Goal: Task Accomplishment & Management: Complete application form

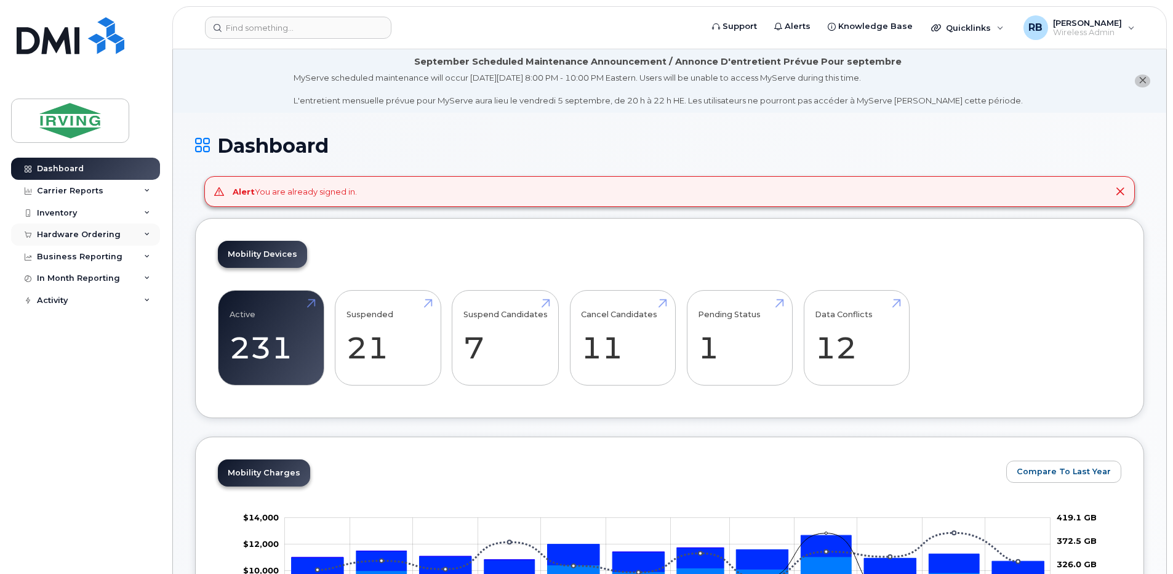
click at [72, 237] on div "Hardware Ordering" at bounding box center [79, 235] width 84 height 10
click at [61, 273] on link "Orders" at bounding box center [96, 280] width 127 height 23
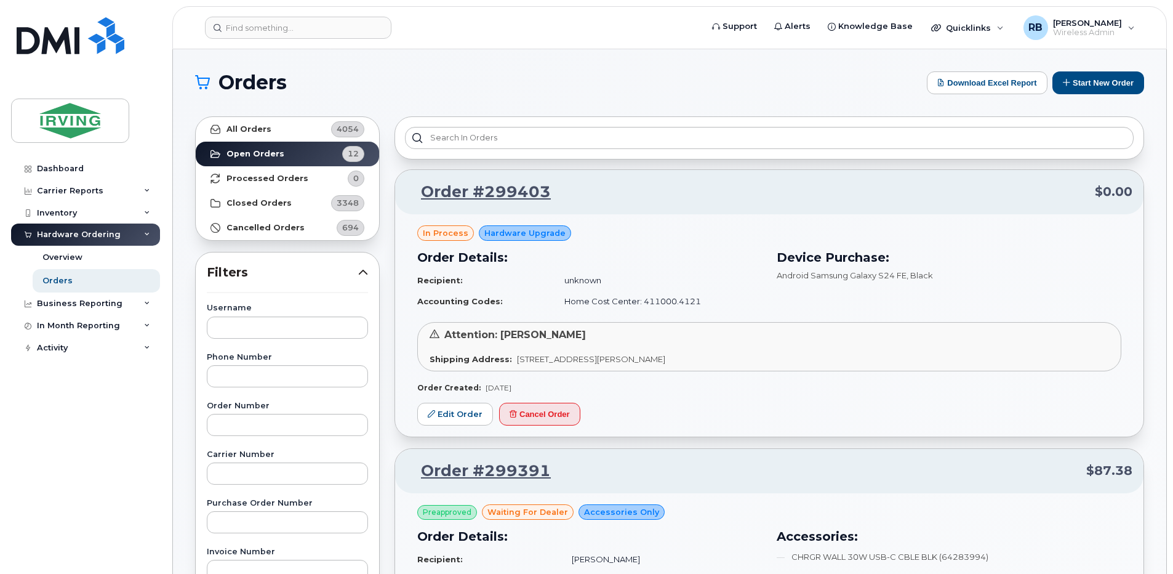
click at [110, 442] on div "Dashboard Carrier Reports Monthly Billing Roaming Reports Suspended Devices Sus…" at bounding box center [87, 357] width 152 height 398
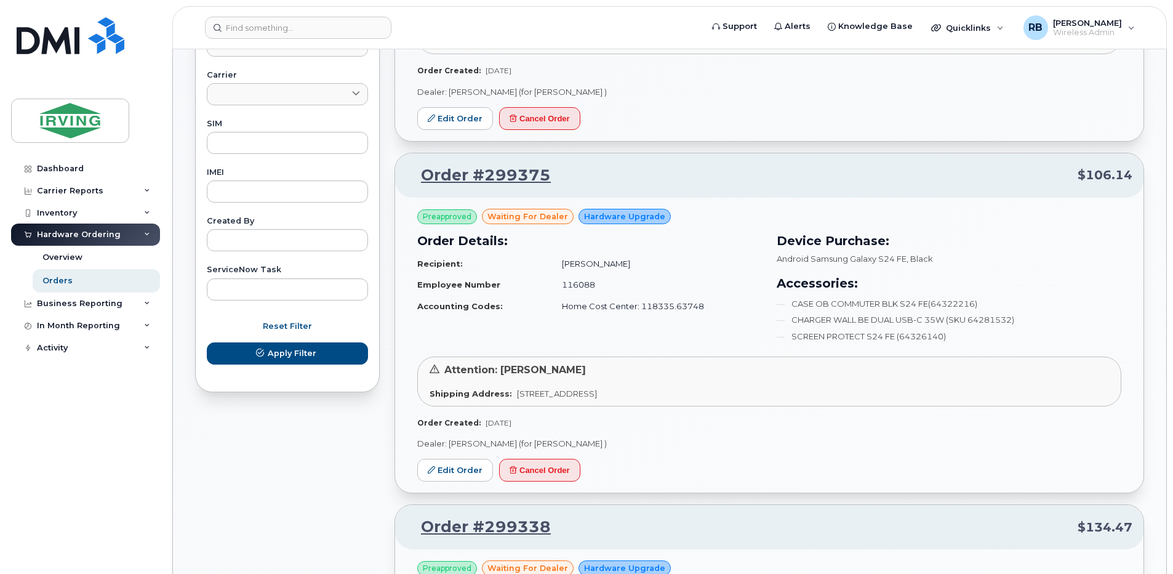
scroll to position [739, 0]
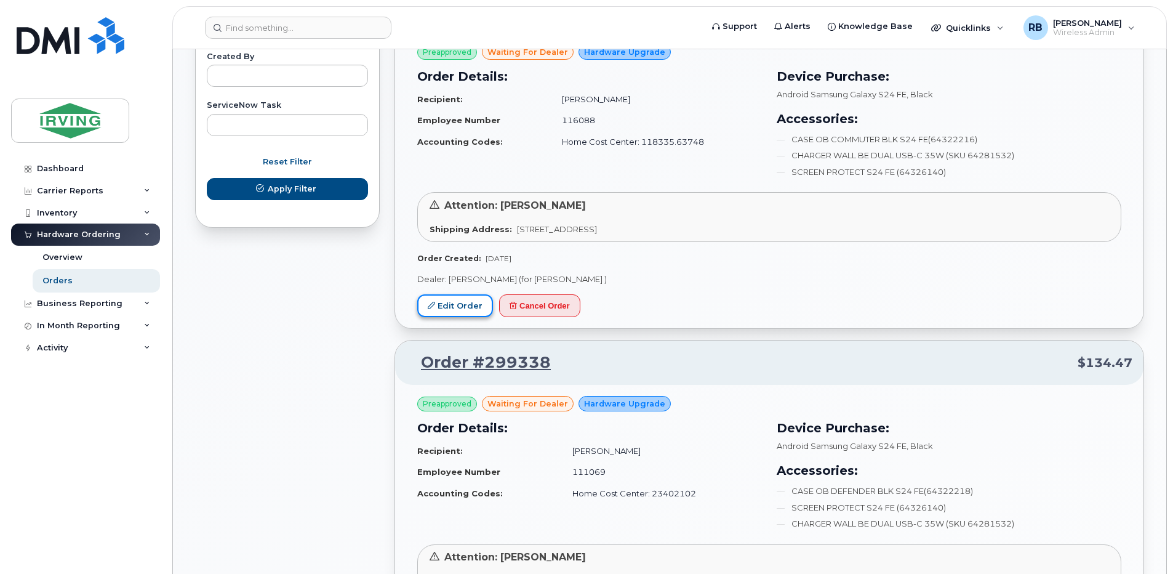
click at [466, 303] on link "Edit Order" at bounding box center [455, 305] width 76 height 23
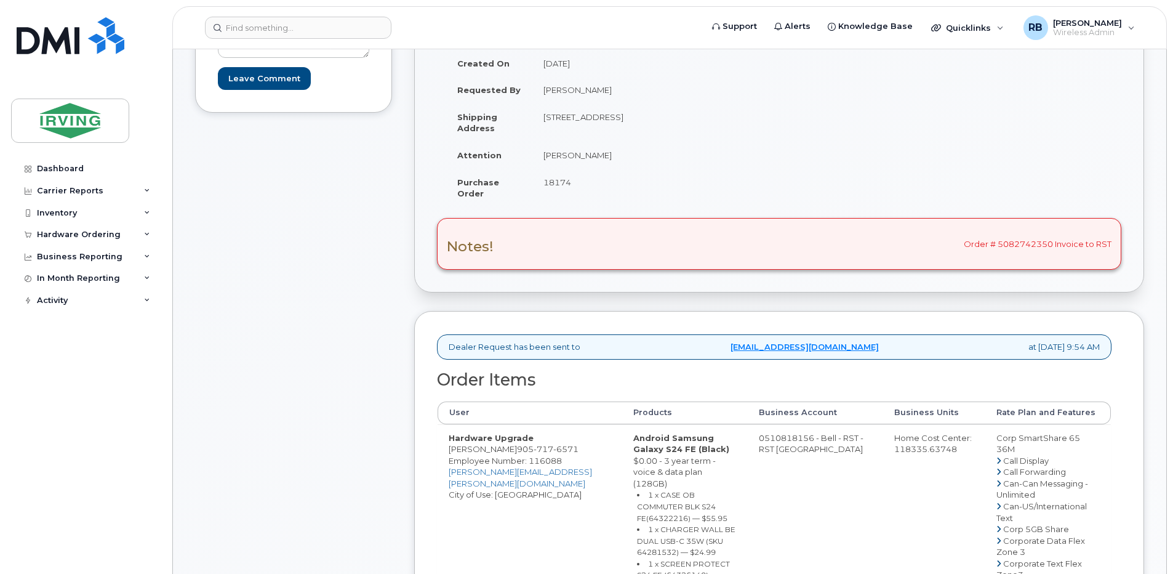
scroll to position [246, 0]
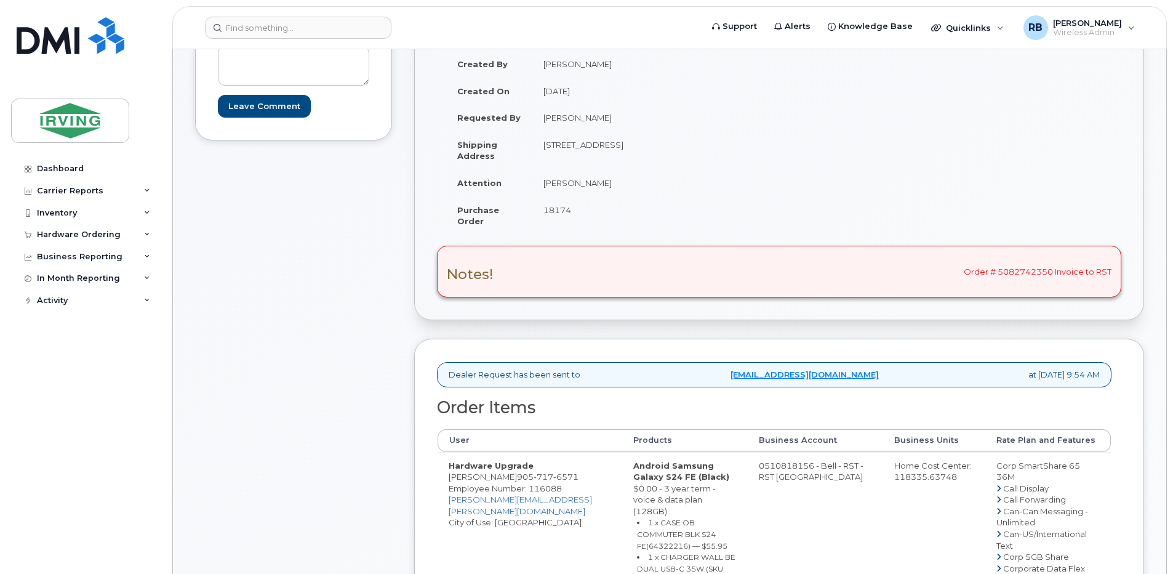
click at [558, 207] on span "18174" at bounding box center [558, 210] width 28 height 10
copy span "18174"
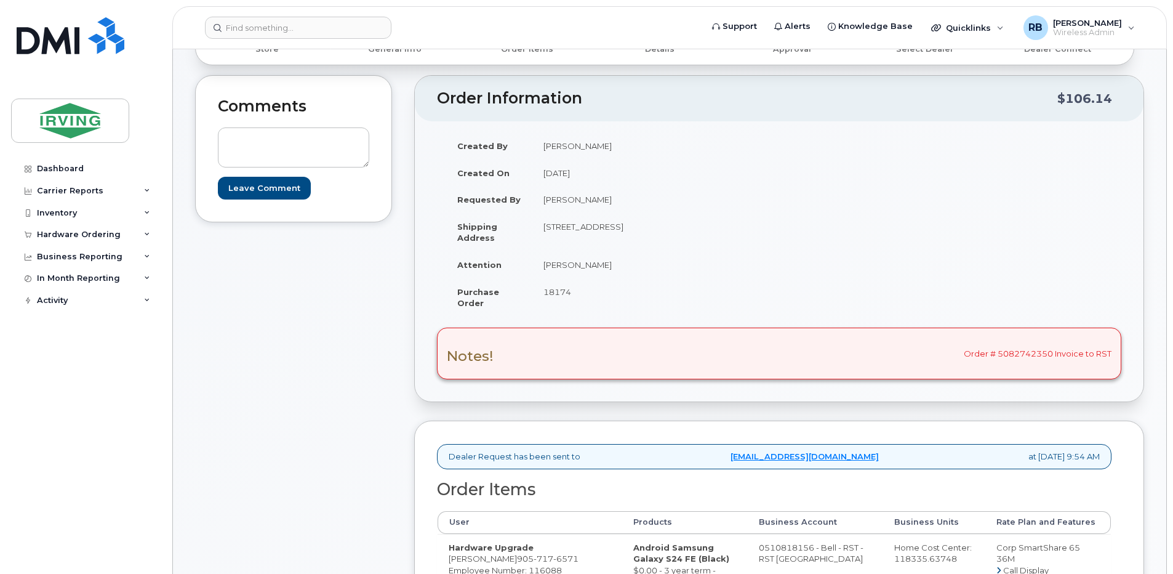
click at [568, 268] on td "[PERSON_NAME]" at bounding box center [652, 264] width 238 height 27
drag, startPoint x: 608, startPoint y: 265, endPoint x: 546, endPoint y: 267, distance: 62.2
click at [546, 267] on td "[PERSON_NAME]" at bounding box center [652, 264] width 238 height 27
copy td "[PERSON_NAME]"
click at [437, 228] on div "Created By Tricia Downard Created On August 27, 2025 Requested By Cora-Lee Park…" at bounding box center [608, 229] width 342 height 195
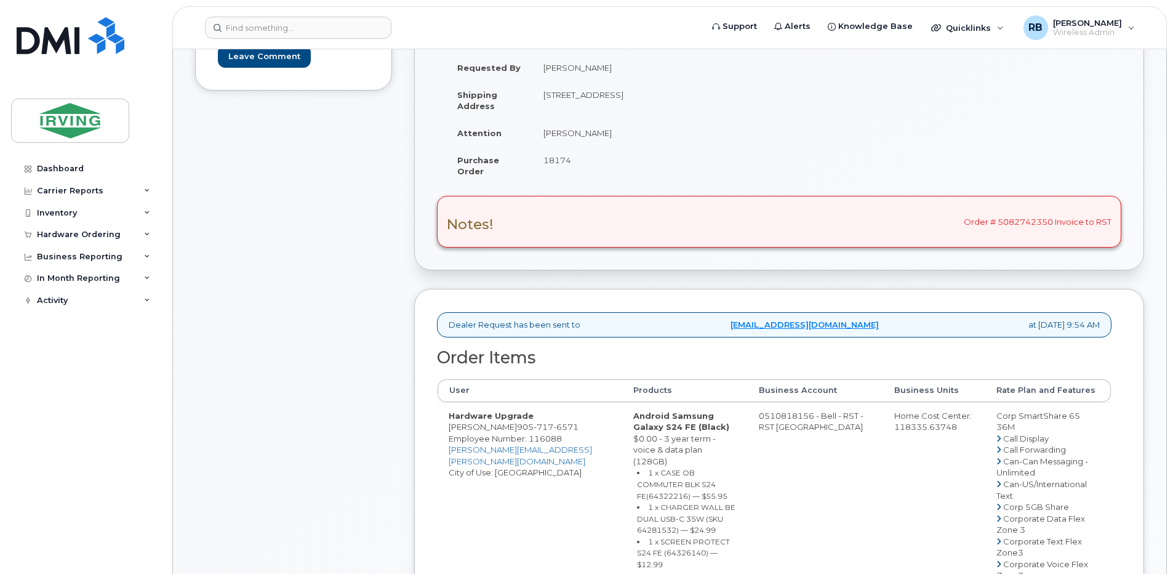
scroll to position [411, 0]
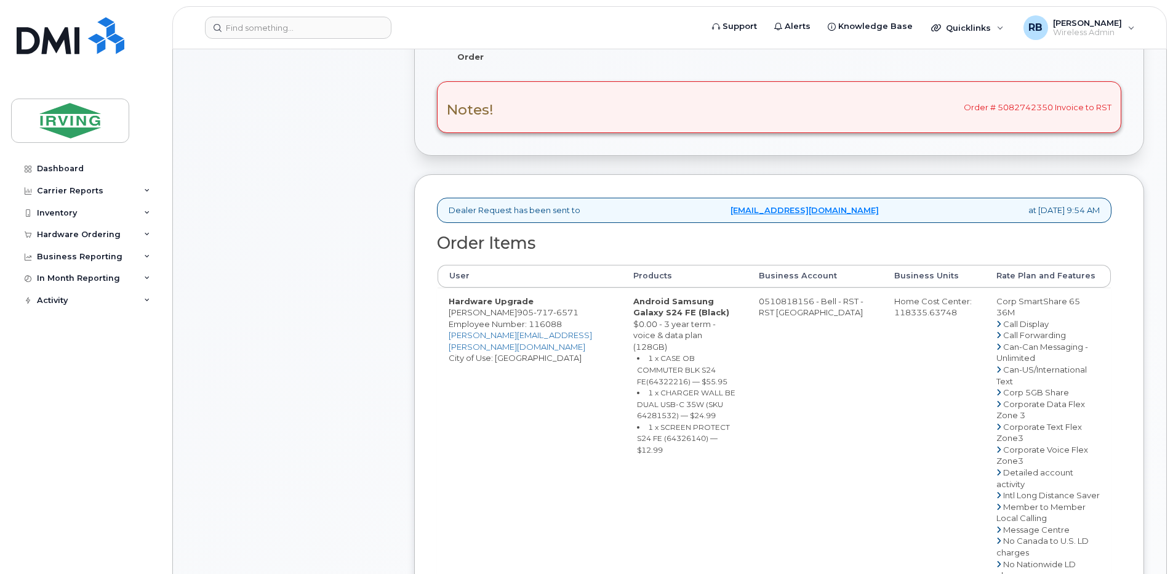
drag, startPoint x: 502, startPoint y: 324, endPoint x: 447, endPoint y: 326, distance: 54.8
copy td "[PERSON_NAME]"
click at [254, 294] on div "Comments Leave Comment" at bounding box center [293, 430] width 197 height 1202
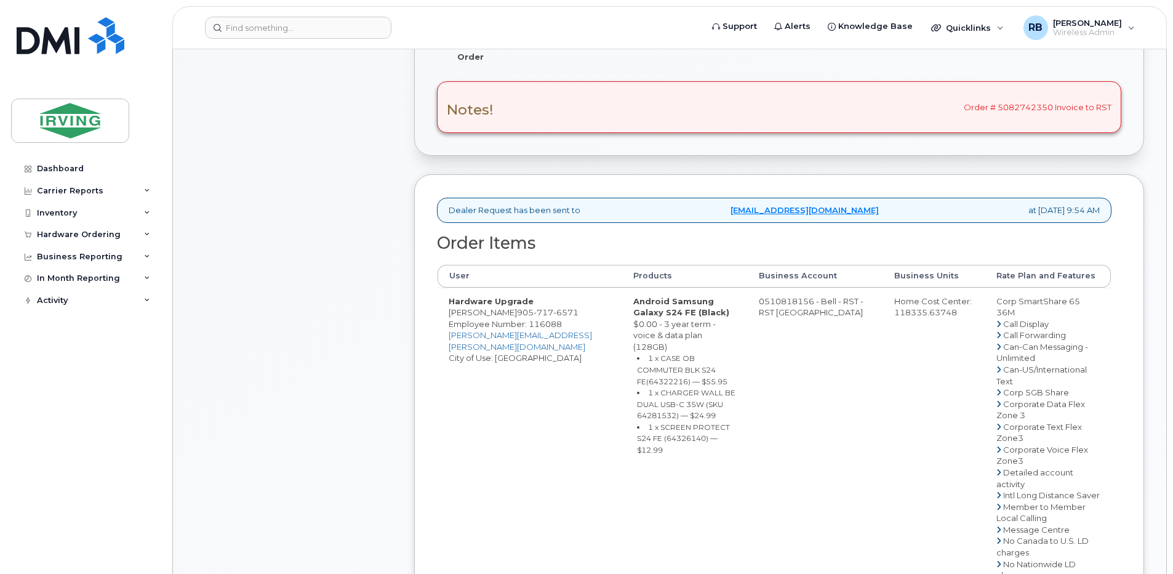
drag, startPoint x: 501, startPoint y: 320, endPoint x: 451, endPoint y: 324, distance: 50.1
copy td "[PERSON_NAME]"
click at [669, 366] on small "1 x CASE OB COMMUTER BLK S24 FE(64322216) — $55.95" at bounding box center [682, 369] width 90 height 32
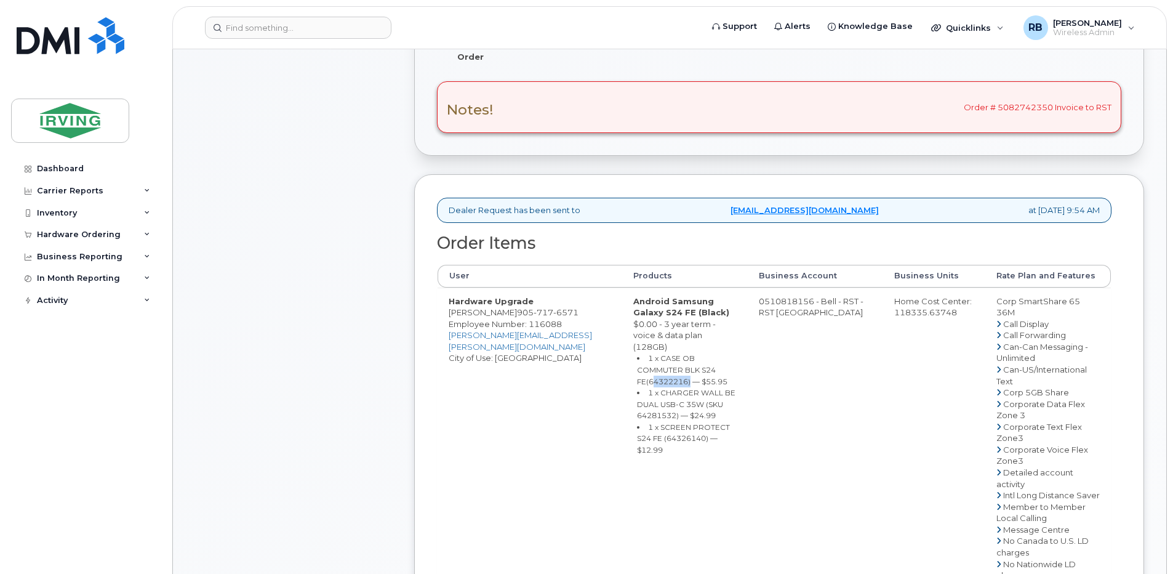
click at [669, 366] on small "1 x CASE OB COMMUTER BLK S24 FE(64322216) — $55.95" at bounding box center [682, 369] width 90 height 32
copy small "64322216"
click at [706, 395] on small "1 x CHARGER WALL BE DUAL USB-C 35W (SKU 64281532) — $24.99" at bounding box center [686, 404] width 99 height 32
copy small "64281532"
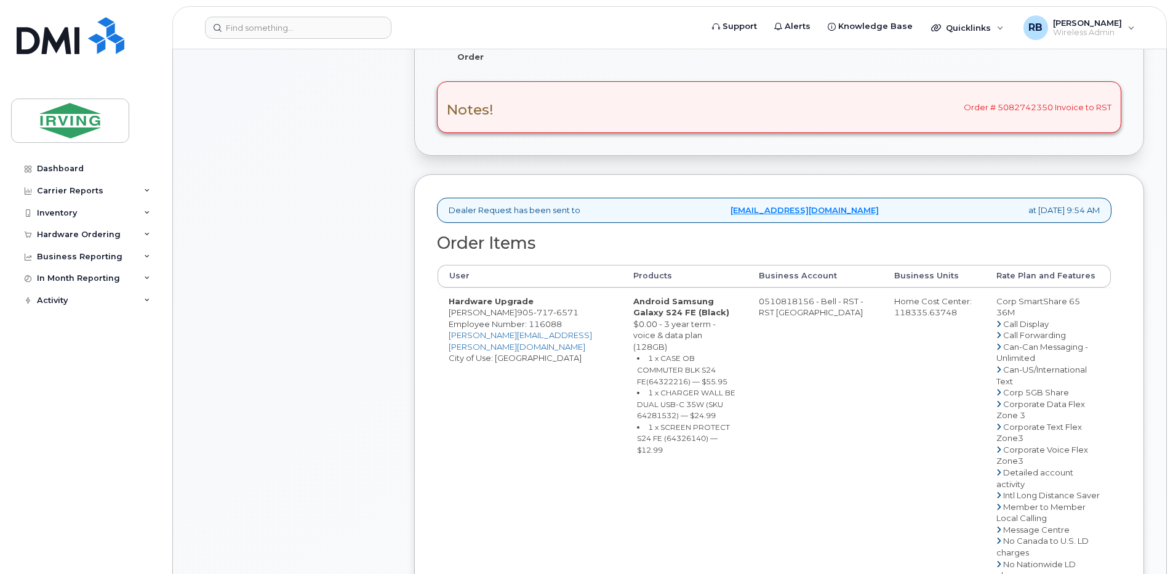
click at [646, 427] on small "1 x SCREEN PROTECT S24 FE (64326140) — $12.99" at bounding box center [683, 438] width 93 height 32
copy small "64326140"
drag, startPoint x: 776, startPoint y: 312, endPoint x: 825, endPoint y: 313, distance: 49.3
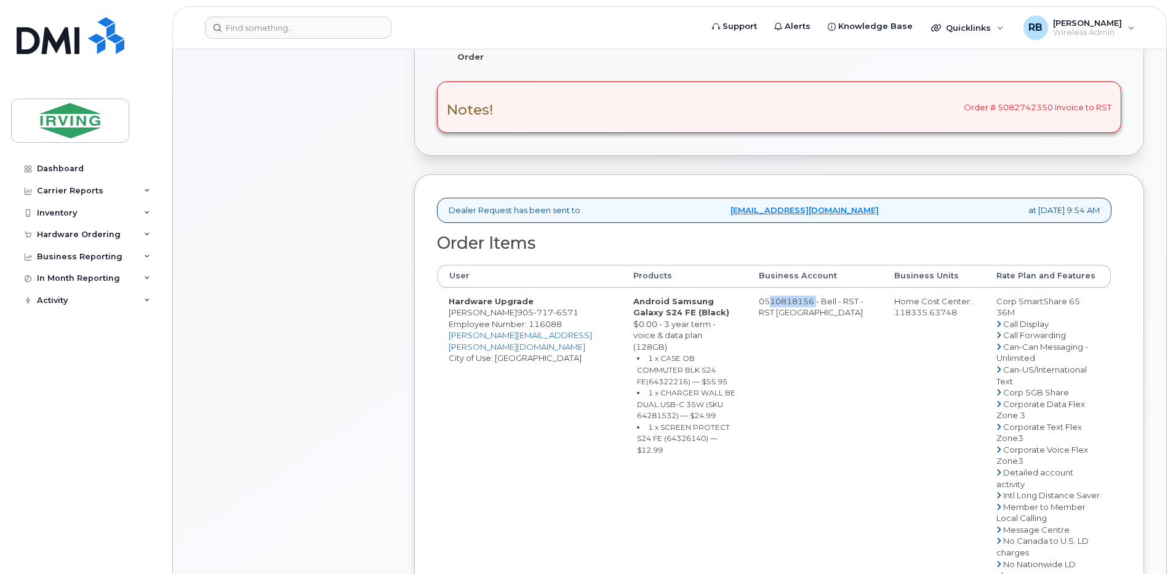
copy td "510818156"
click at [534, 317] on span "717" at bounding box center [544, 312] width 20 height 10
copy span "905 717 6571"
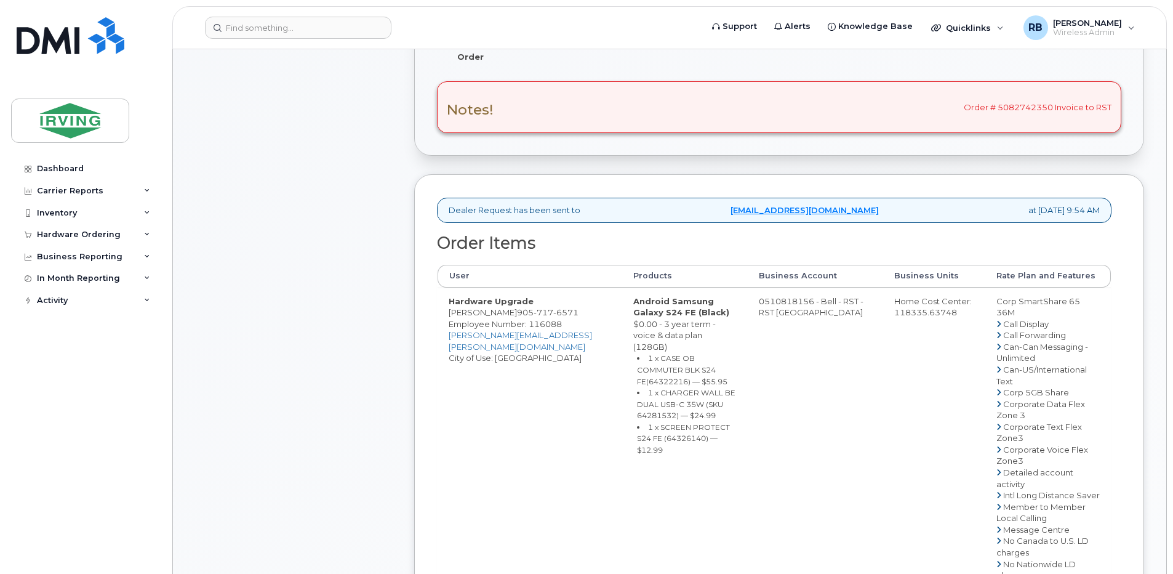
click at [358, 227] on div "Comments Leave Comment" at bounding box center [293, 430] width 197 height 1202
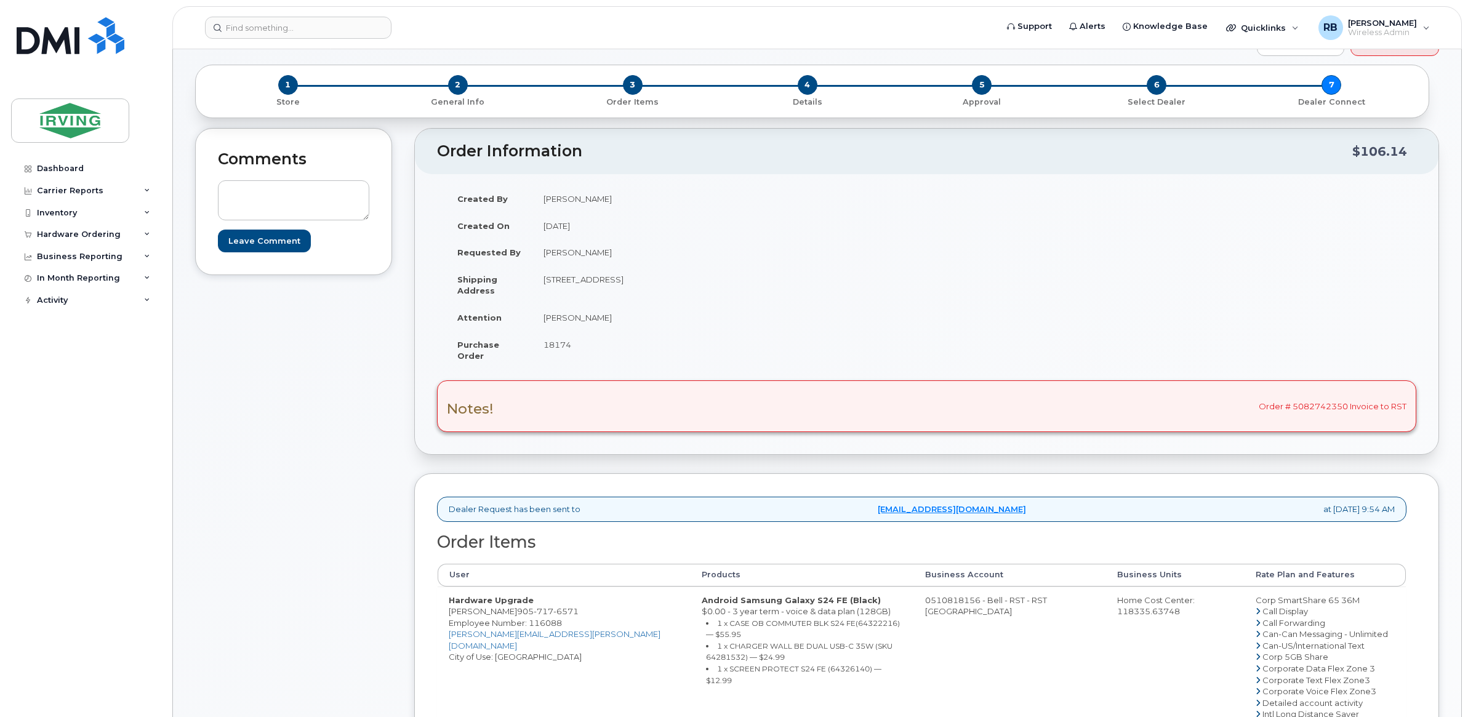
scroll to position [102, 0]
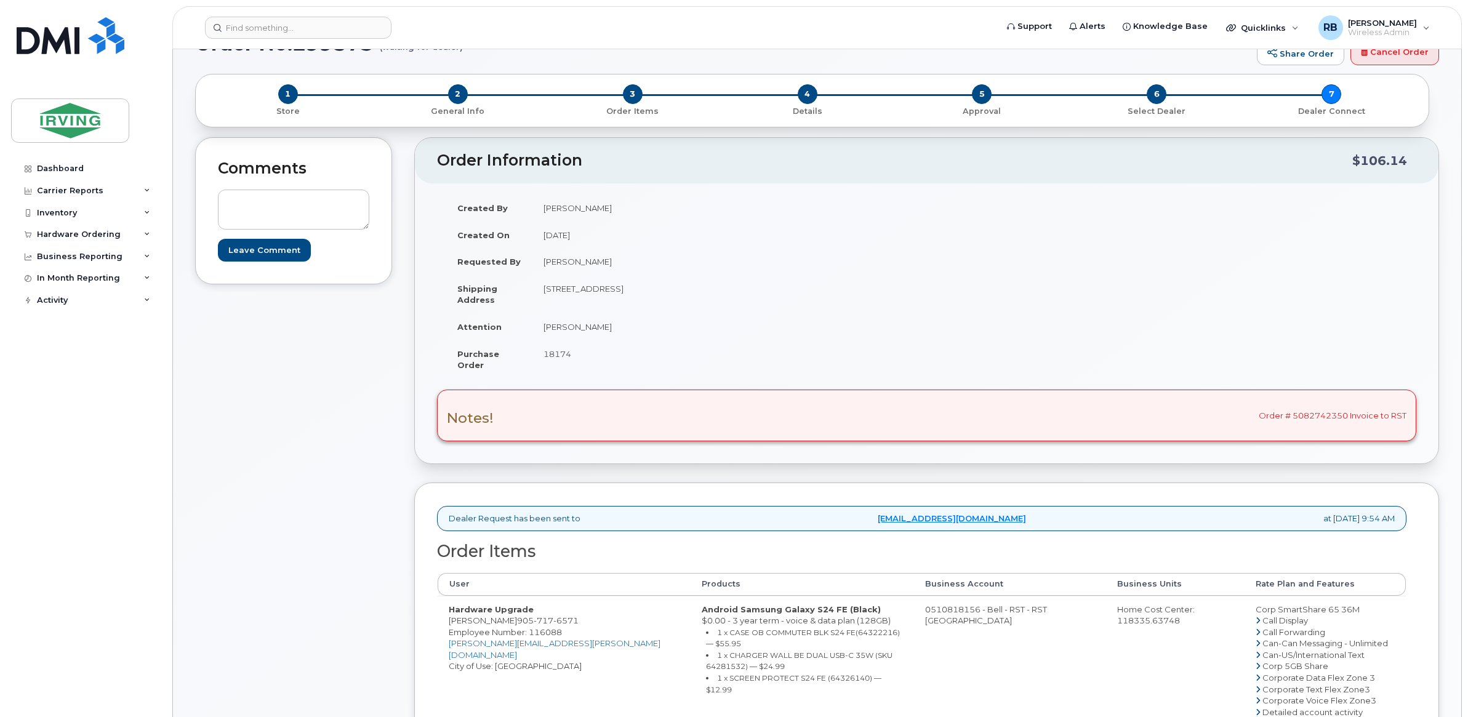
click at [319, 534] on div "Comments Leave Comment" at bounding box center [293, 646] width 197 height 1019
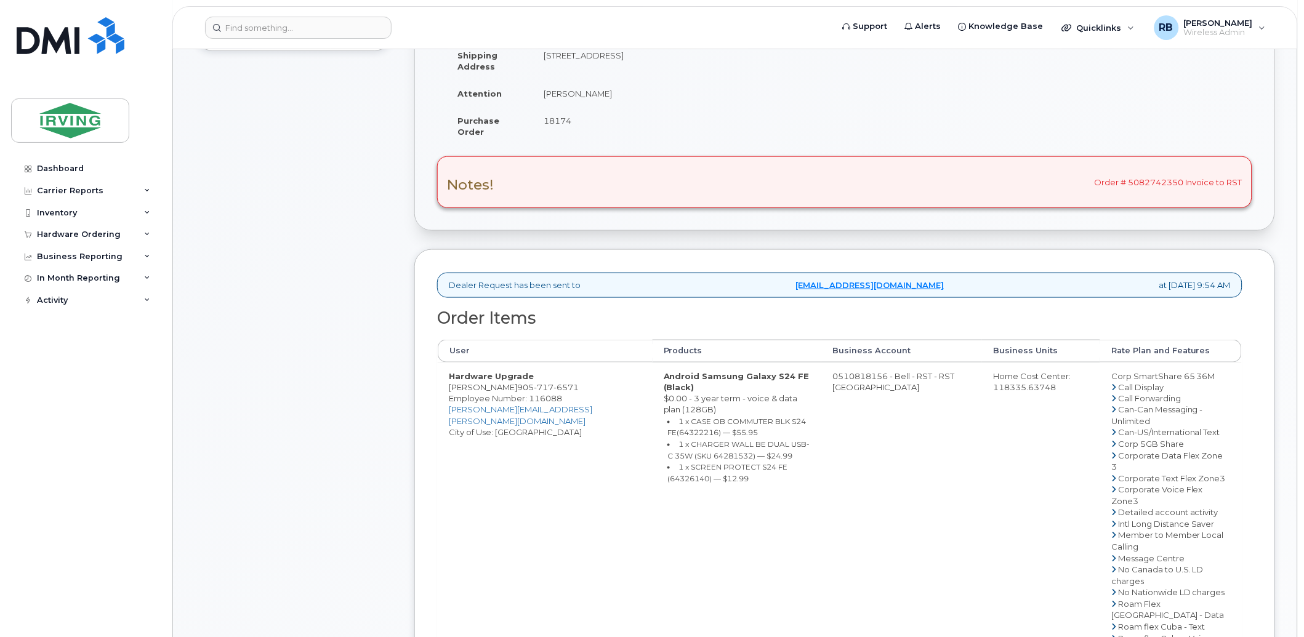
scroll to position [364, 0]
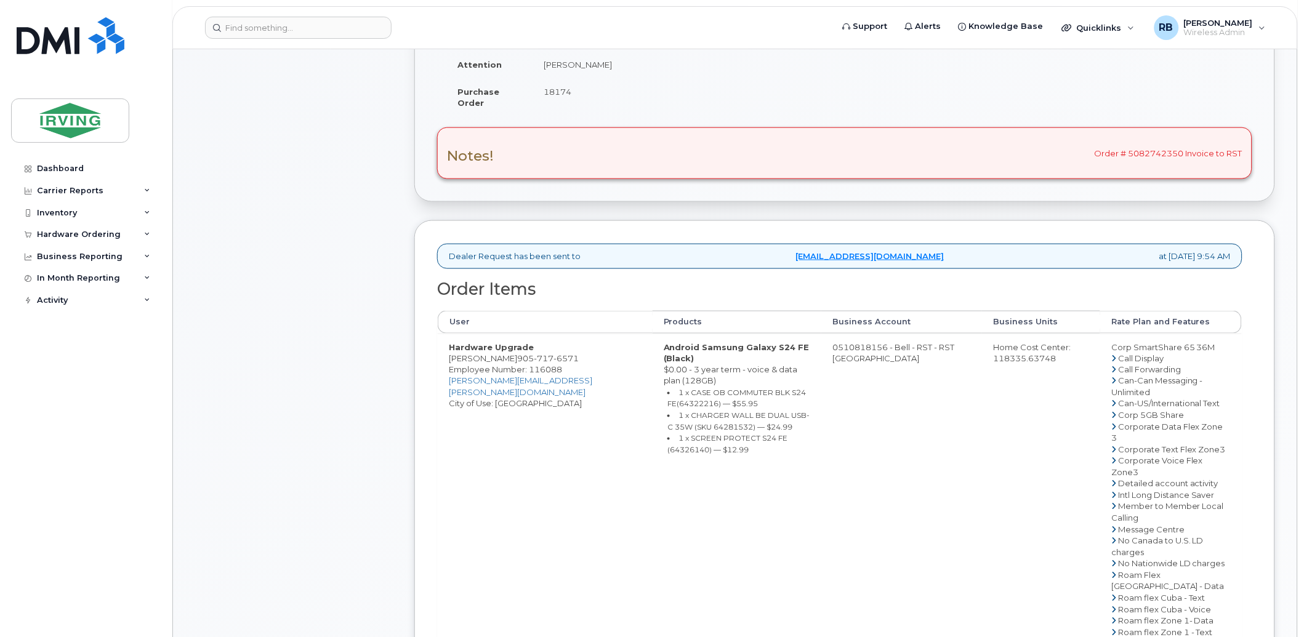
click at [534, 359] on span "717" at bounding box center [544, 358] width 20 height 10
copy span "[PHONE_NUMBER]"
click at [371, 404] on div "Comments Leave Comment" at bounding box center [293, 419] width 197 height 1088
click at [348, 251] on div "Comments Leave Comment" at bounding box center [293, 419] width 197 height 1088
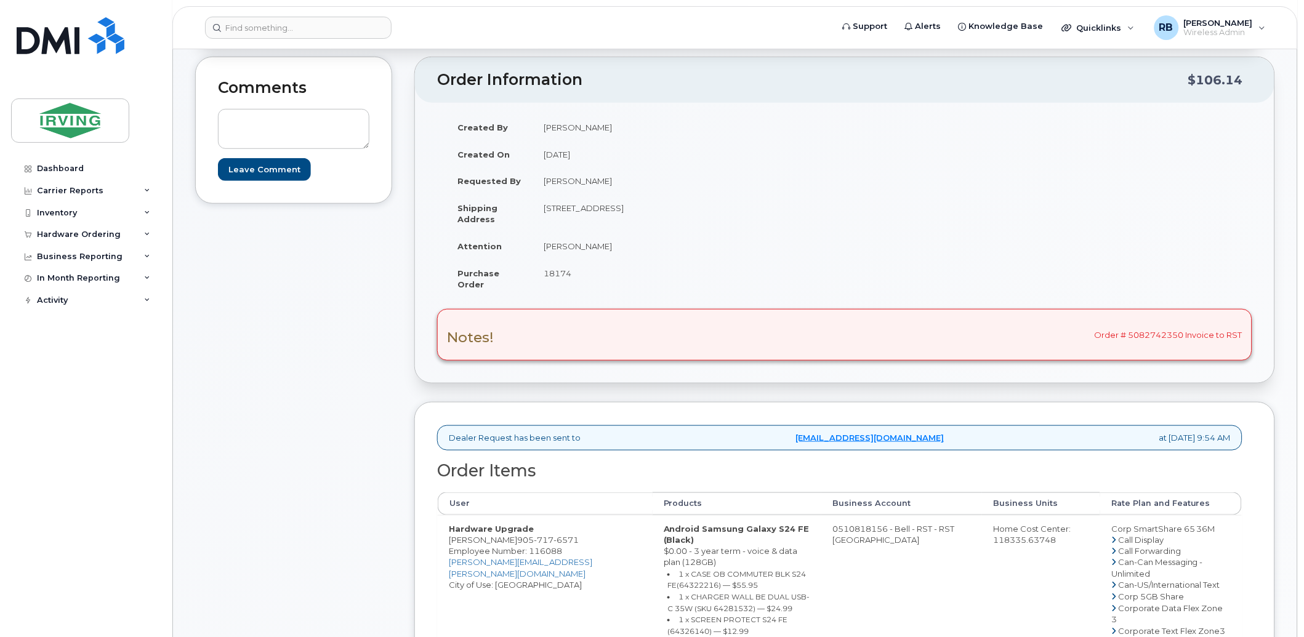
scroll to position [182, 0]
click at [25, 32] on img at bounding box center [71, 35] width 108 height 37
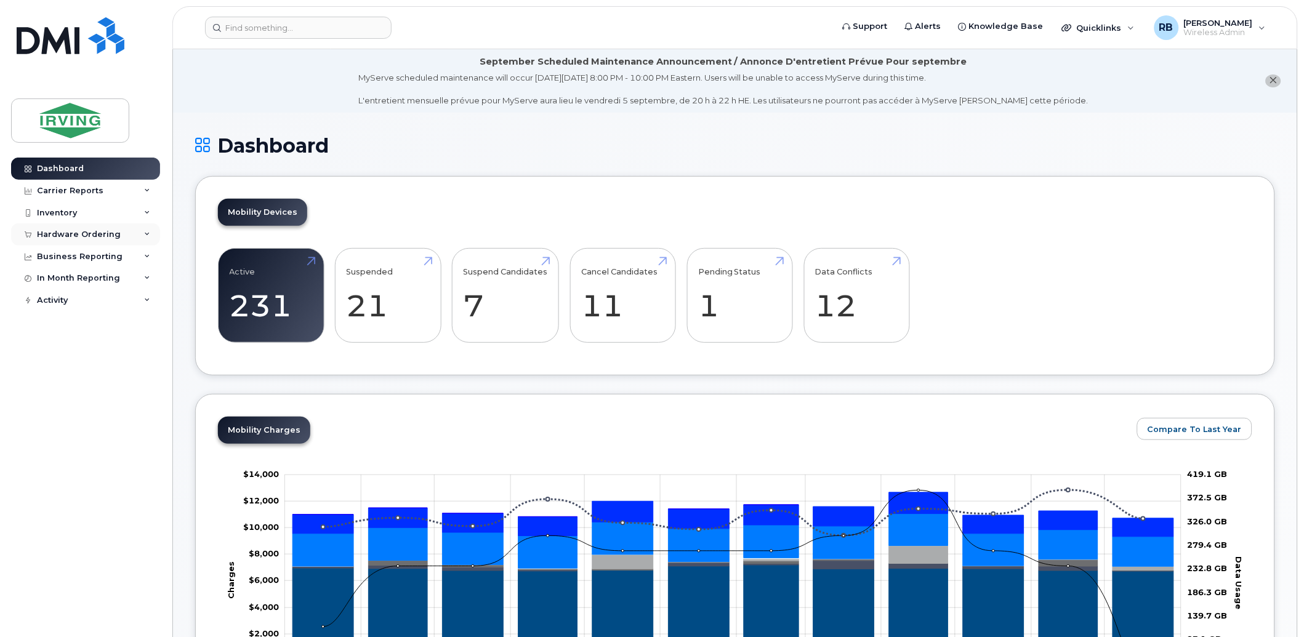
click at [76, 240] on div "Hardware Ordering" at bounding box center [85, 234] width 149 height 22
click at [76, 281] on link "Orders" at bounding box center [96, 280] width 127 height 23
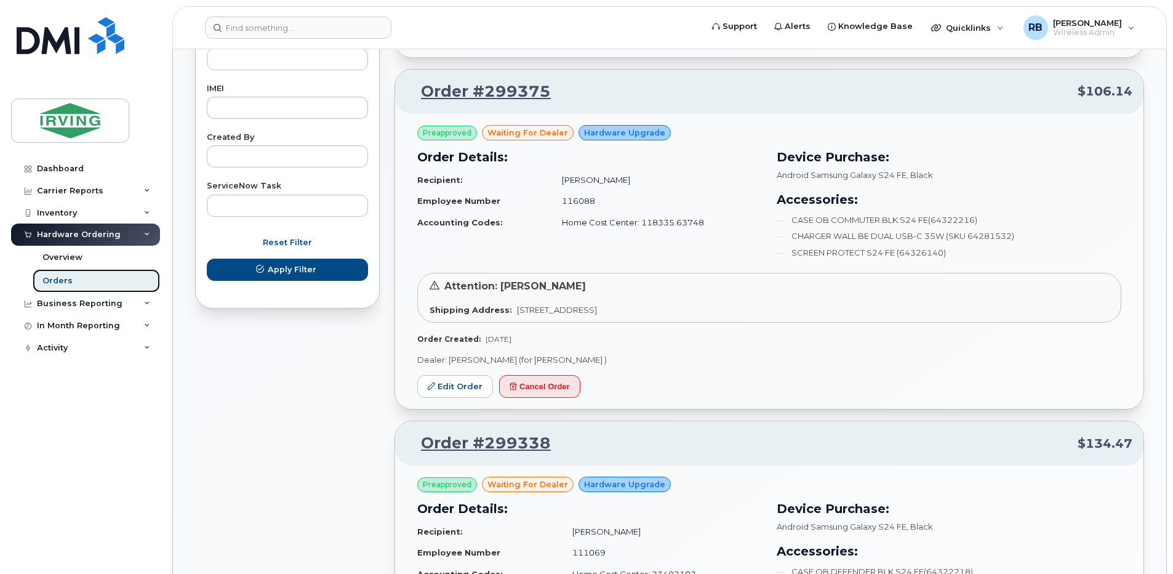
scroll to position [666, 0]
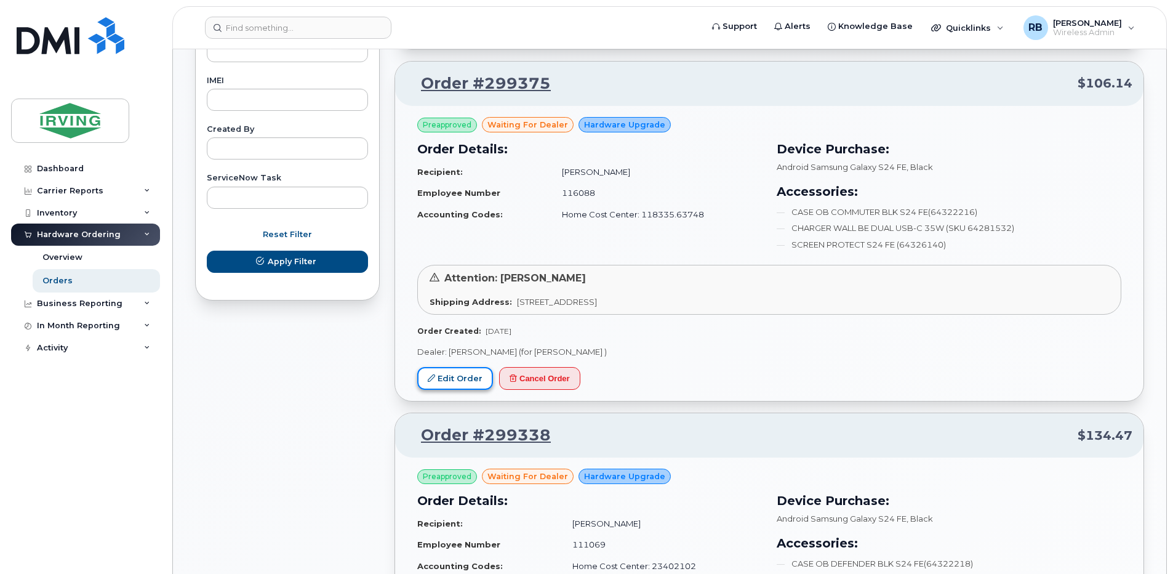
click at [452, 379] on link "Edit Order" at bounding box center [455, 378] width 76 height 23
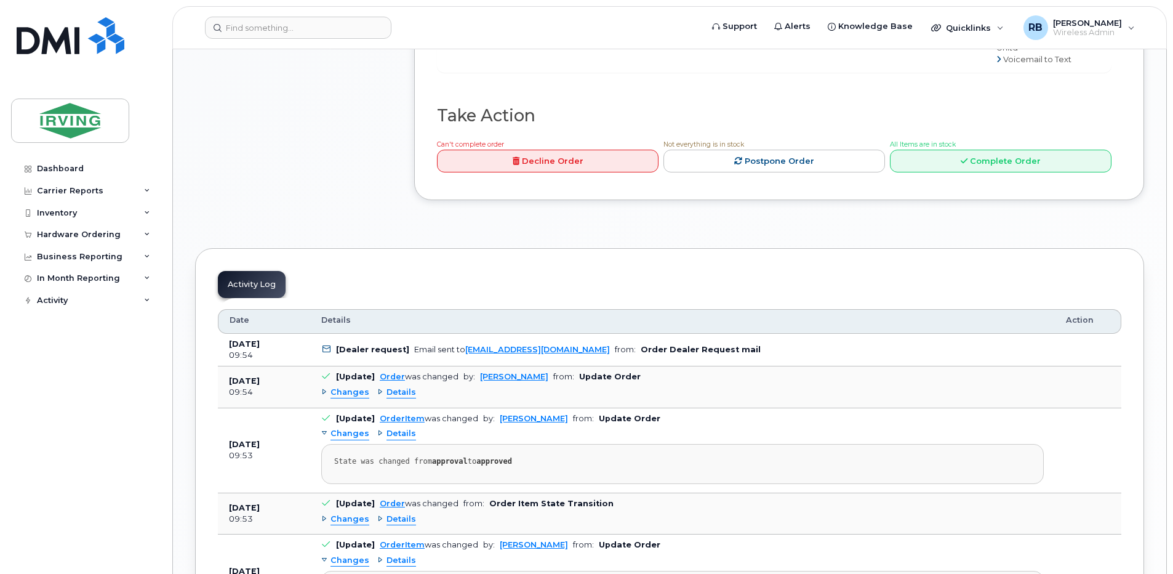
scroll to position [1231, 0]
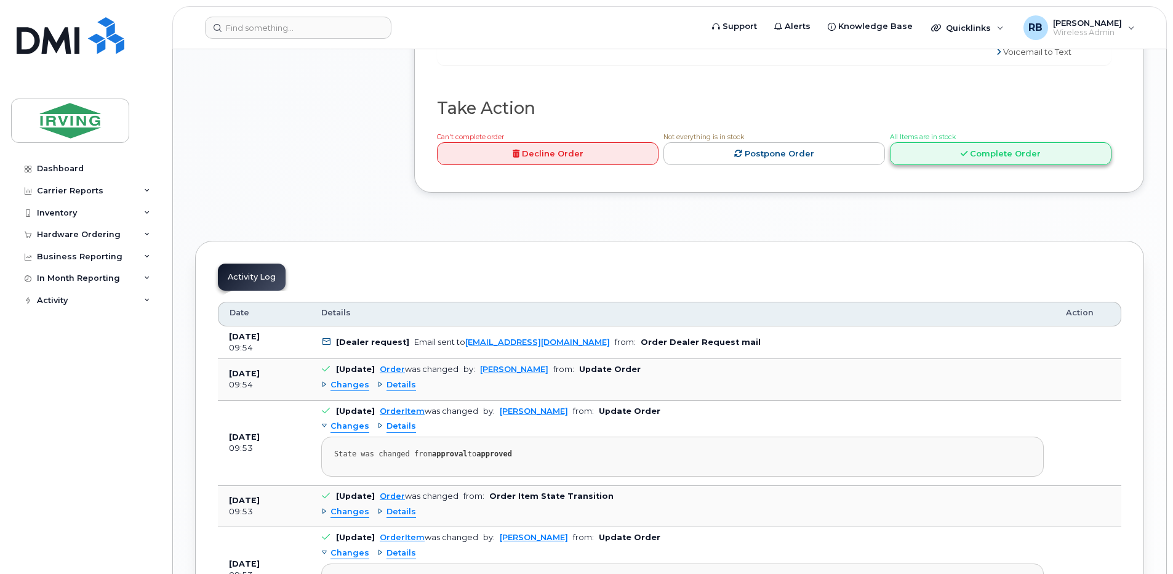
click at [912, 165] on link "Complete Order" at bounding box center [1001, 153] width 222 height 23
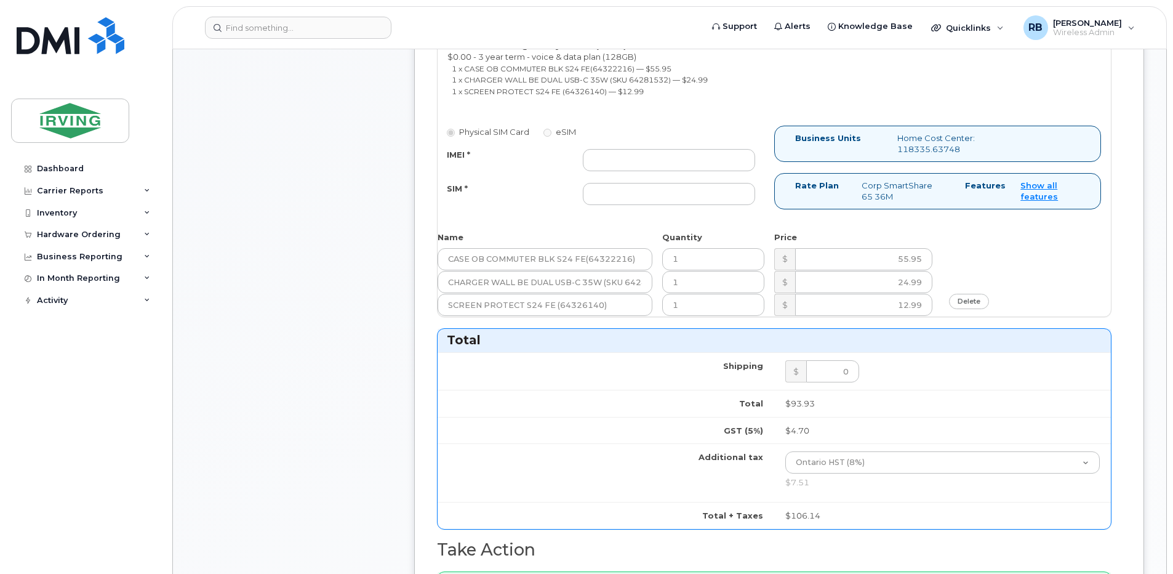
scroll to position [739, 0]
click at [632, 162] on input "IMEI *" at bounding box center [669, 162] width 172 height 22
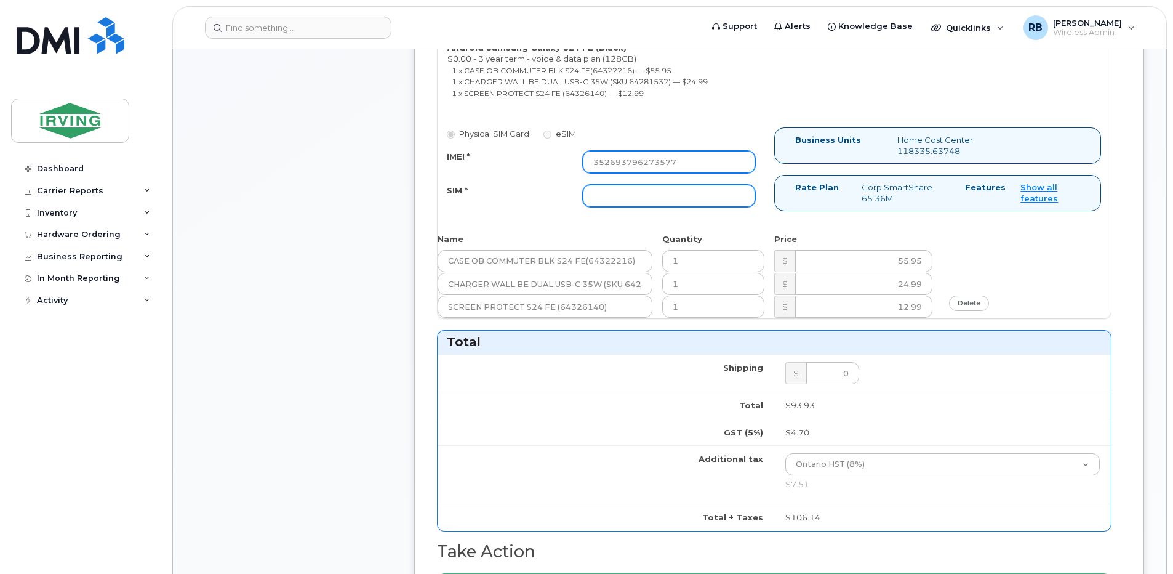
type input "352693796273577"
click at [622, 192] on input "SIM *" at bounding box center [669, 196] width 172 height 22
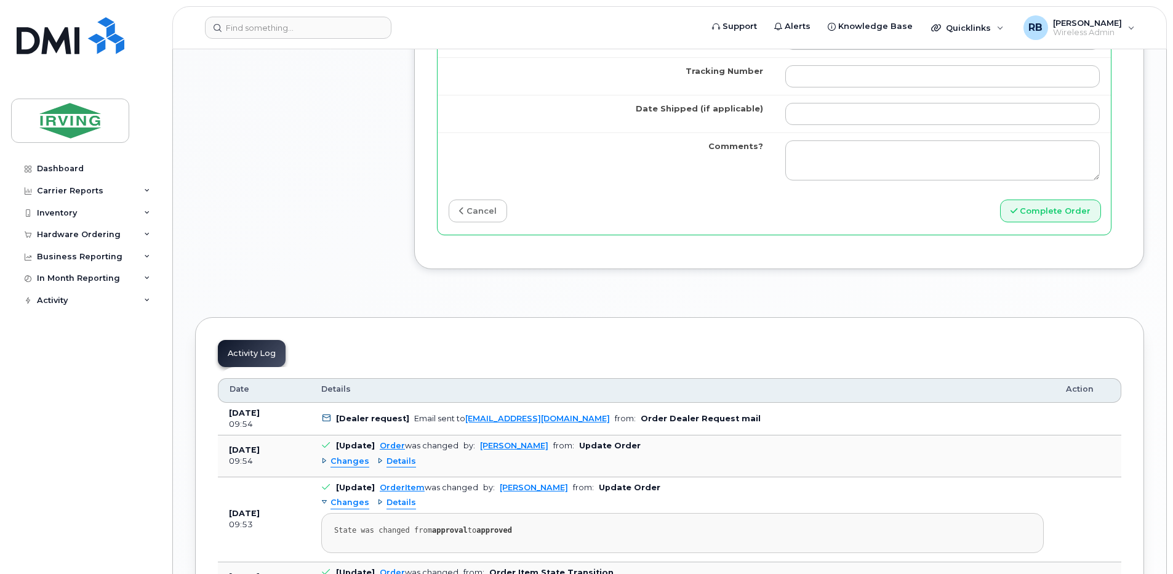
scroll to position [1313, 0]
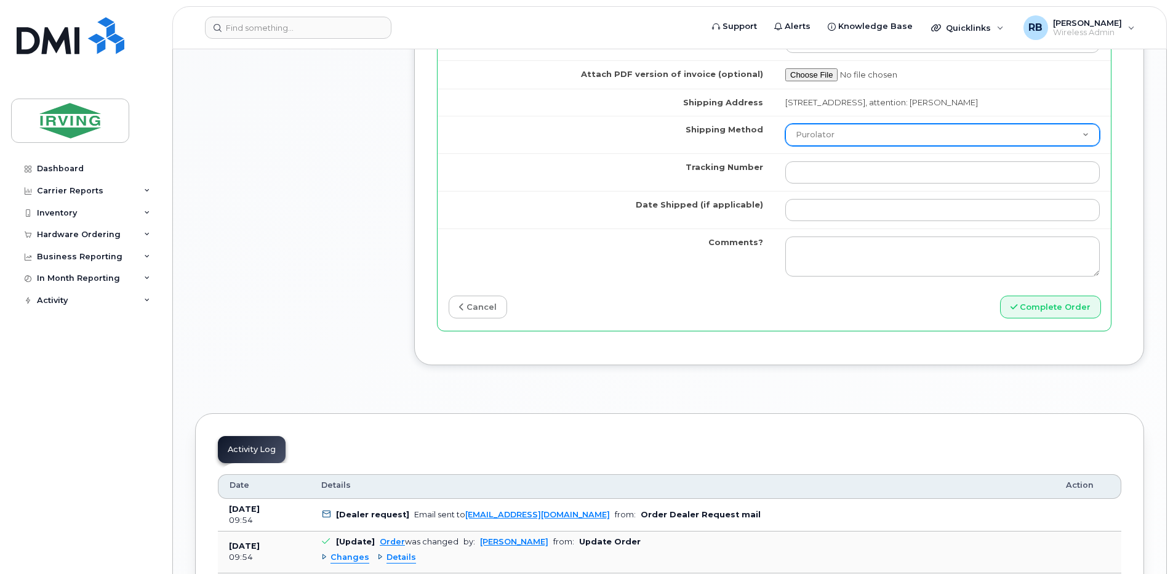
type input "89302610207712406252"
click at [799, 135] on select "Purolator UPS FedEx Canada Post Courier Other Drop Off Pick Up" at bounding box center [943, 135] width 315 height 22
select select "Courier"
click at [786, 124] on select "Purolator UPS FedEx Canada Post Courier Other Drop Off Pick Up" at bounding box center [943, 135] width 315 height 22
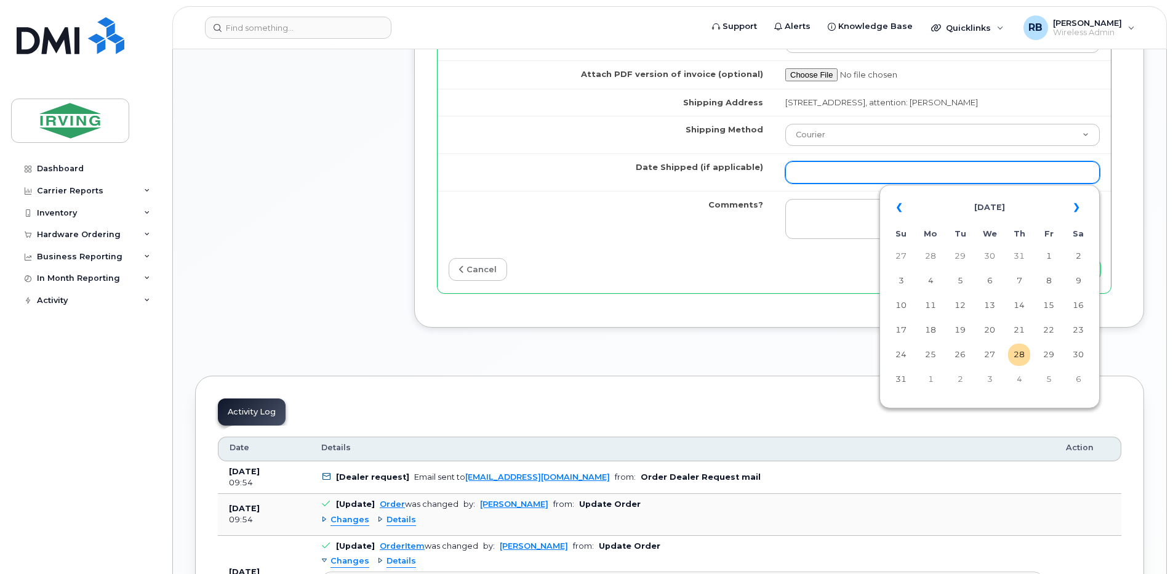
click at [803, 176] on input "Date Shipped (if applicable)" at bounding box center [943, 172] width 315 height 22
click at [961, 379] on td "2" at bounding box center [960, 379] width 22 height 22
type input "2025-09-02"
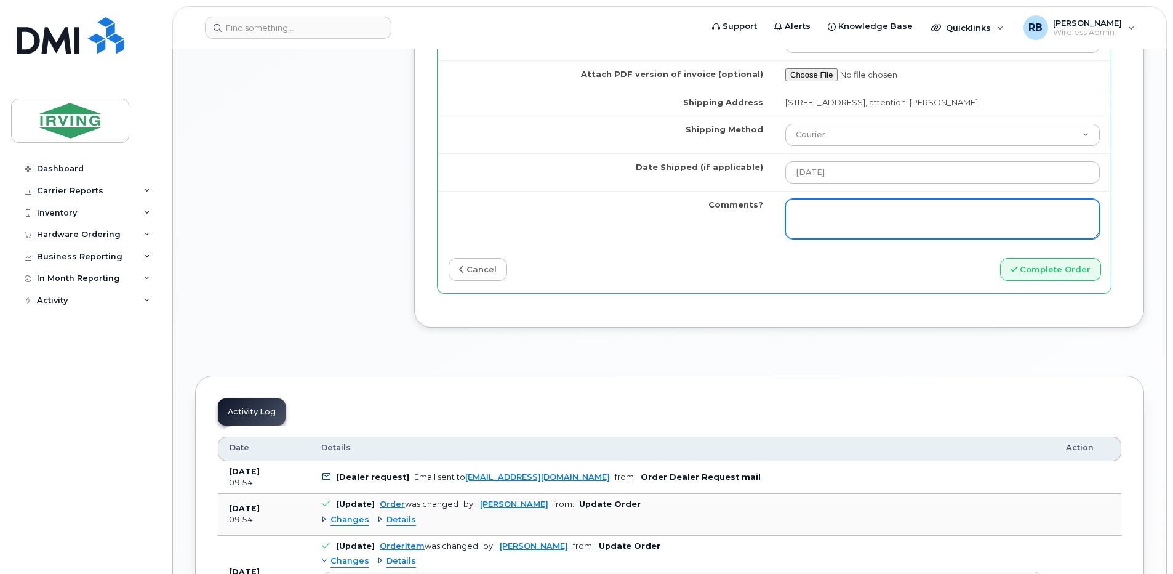
click at [895, 218] on textarea "Comments?" at bounding box center [943, 219] width 315 height 41
type textarea "Please be advised the order has been completed. SO#26200782 Allow 1-3 business …"
click at [893, 226] on textarea "Please be advised the order has been completed. SO#26200782 Allow 1-3 business …" at bounding box center [943, 219] width 315 height 41
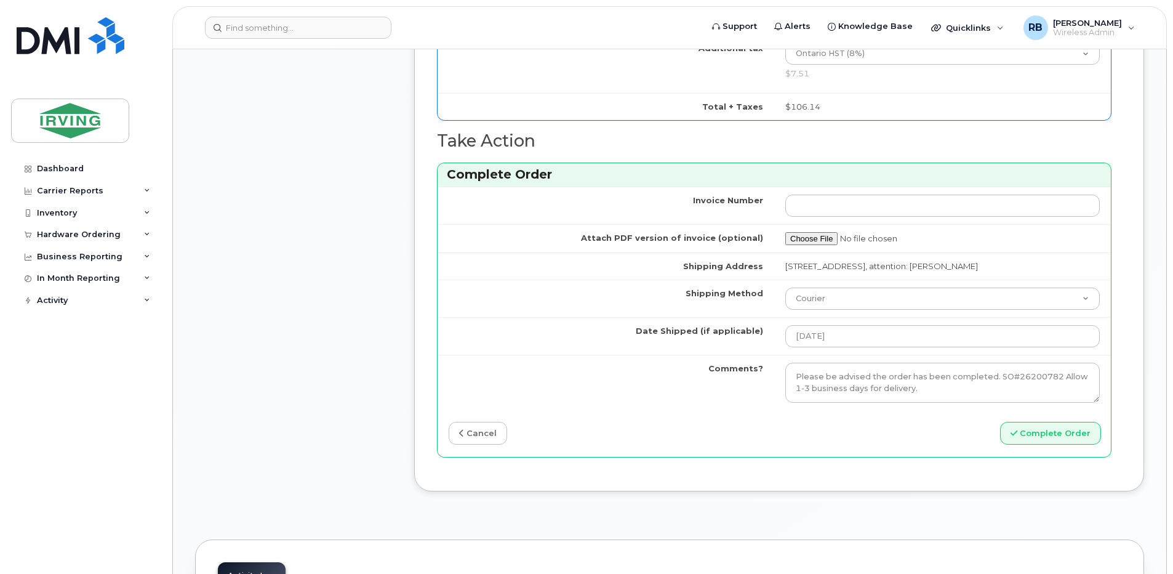
scroll to position [1231, 0]
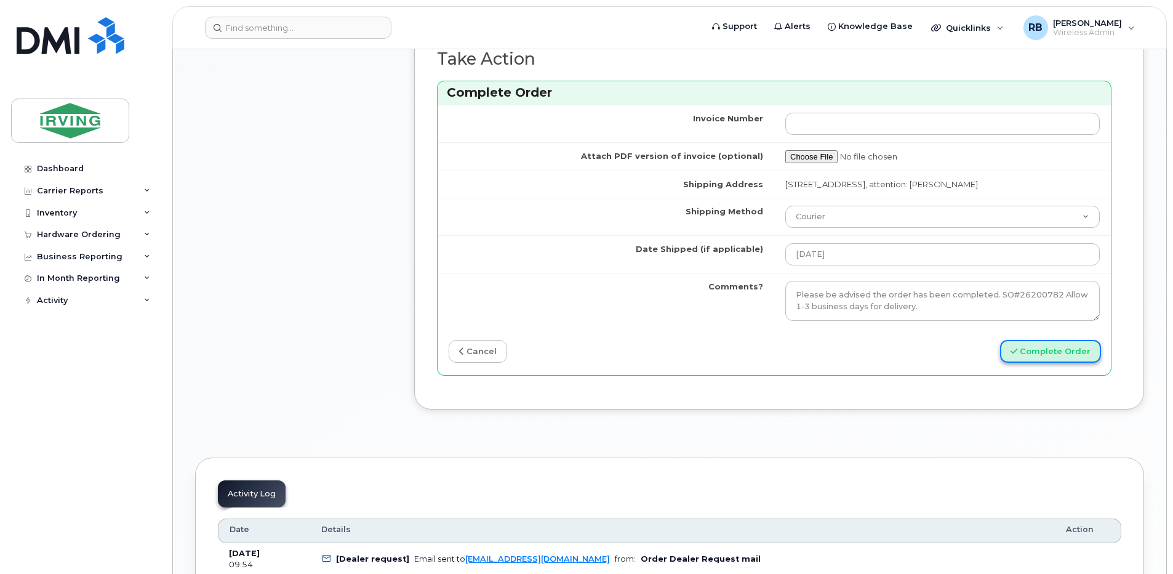
click at [1040, 347] on button "Complete Order" at bounding box center [1050, 351] width 101 height 23
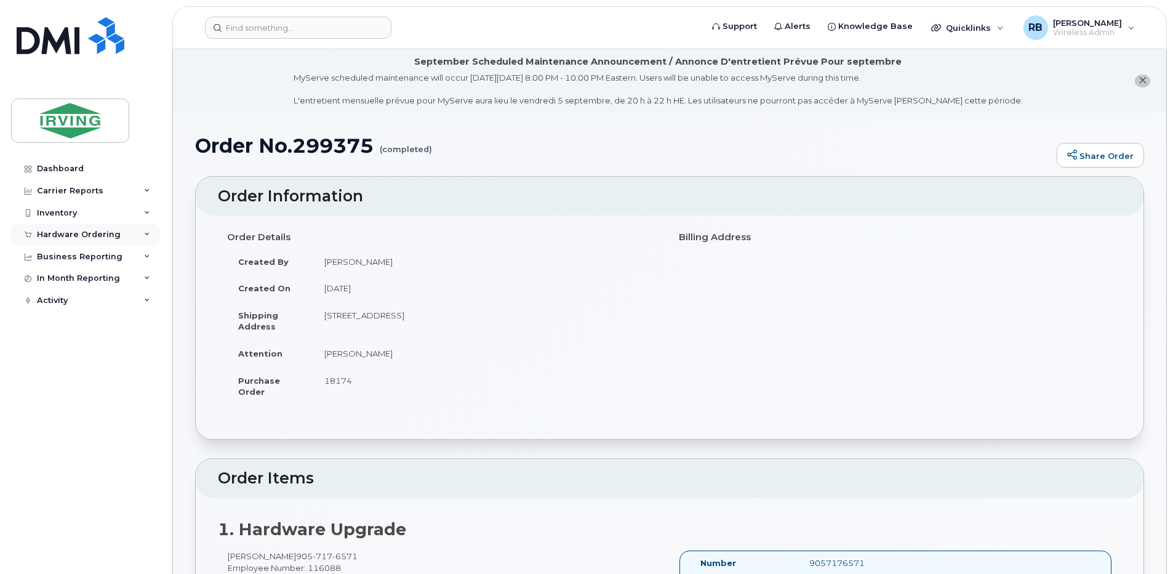
click at [59, 239] on div "Hardware Ordering" at bounding box center [85, 234] width 149 height 22
click at [49, 281] on div "Orders" at bounding box center [57, 280] width 30 height 11
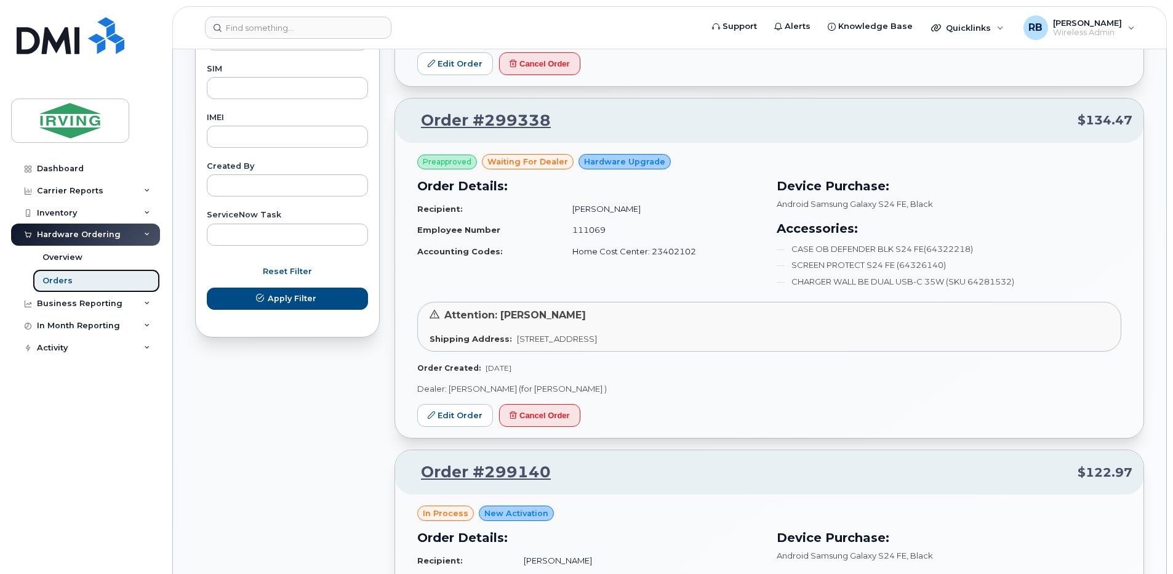
scroll to position [657, 0]
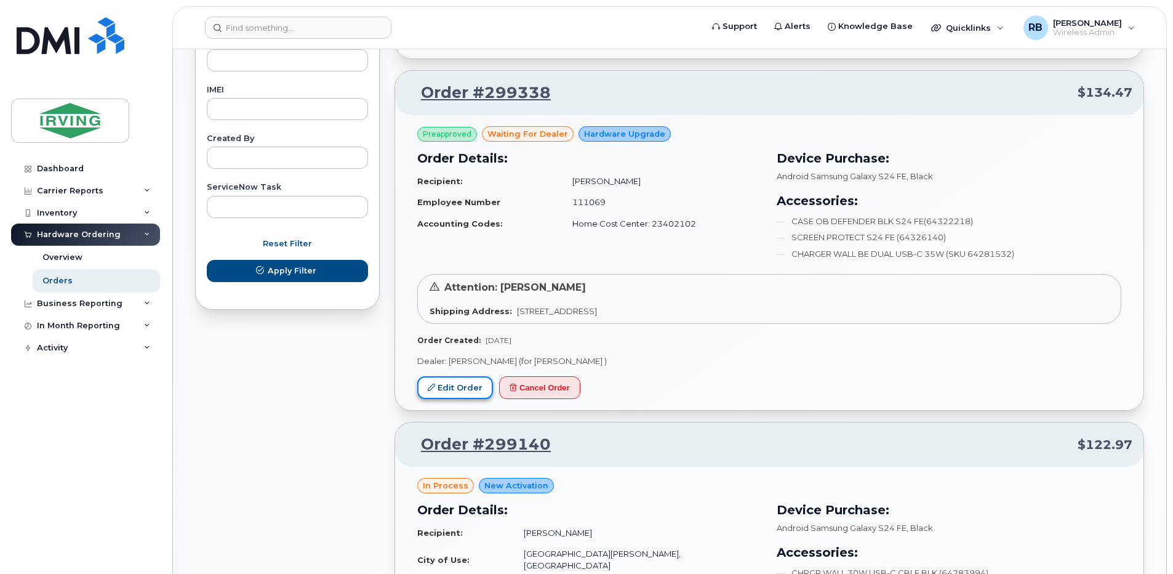
click at [449, 388] on link "Edit Order" at bounding box center [455, 387] width 76 height 23
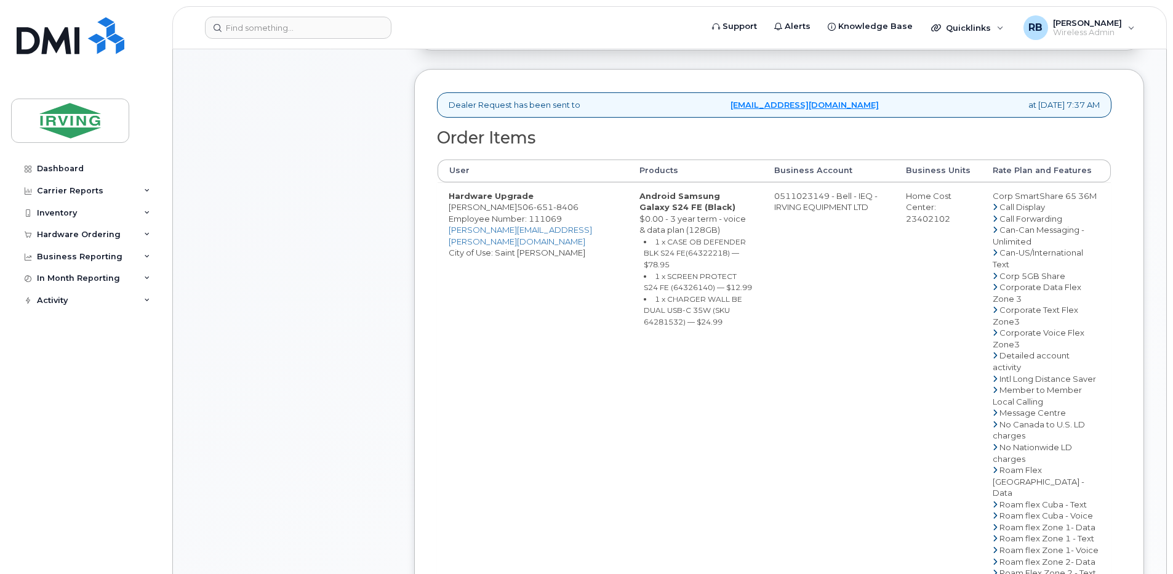
scroll to position [493, 0]
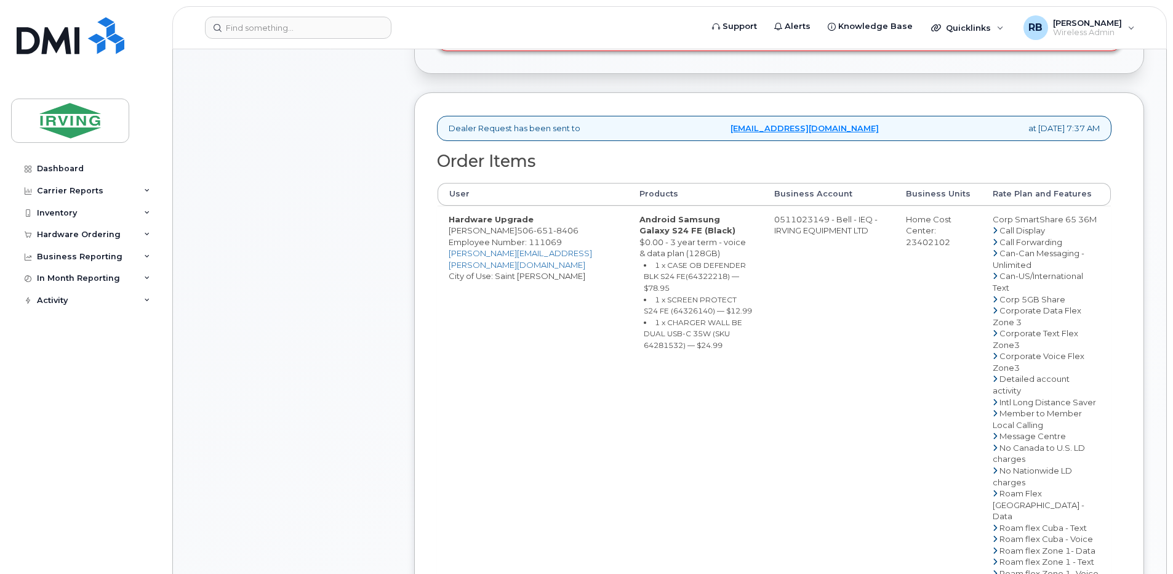
click at [539, 235] on span "651" at bounding box center [544, 230] width 20 height 10
copy span "[PHONE_NUMBER]"
click at [305, 279] on div "Comments Leave Comment" at bounding box center [293, 331] width 197 height 1168
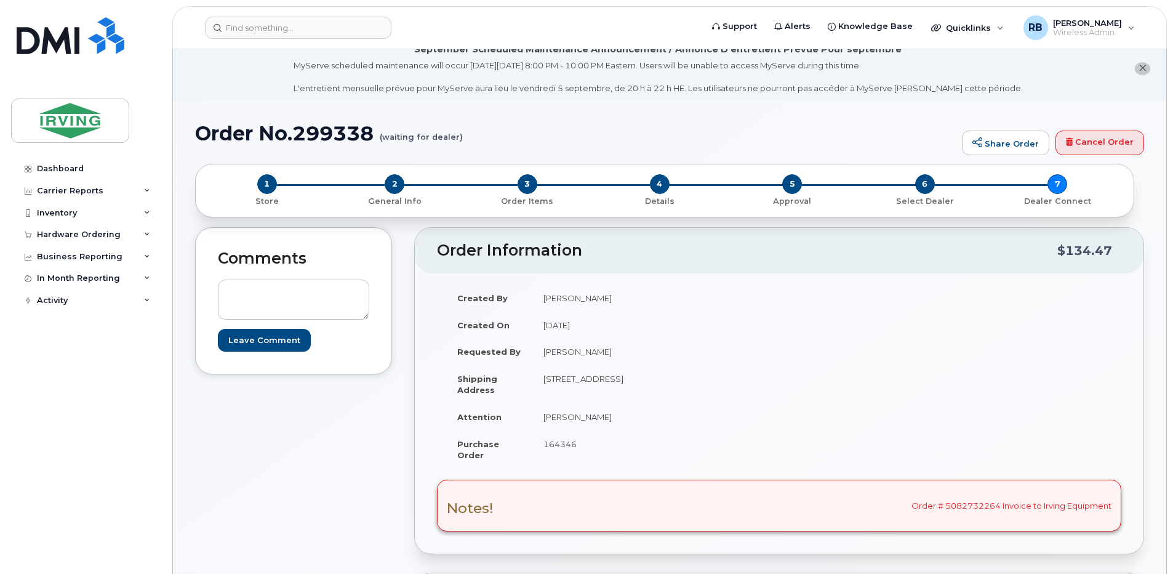
scroll to position [0, 0]
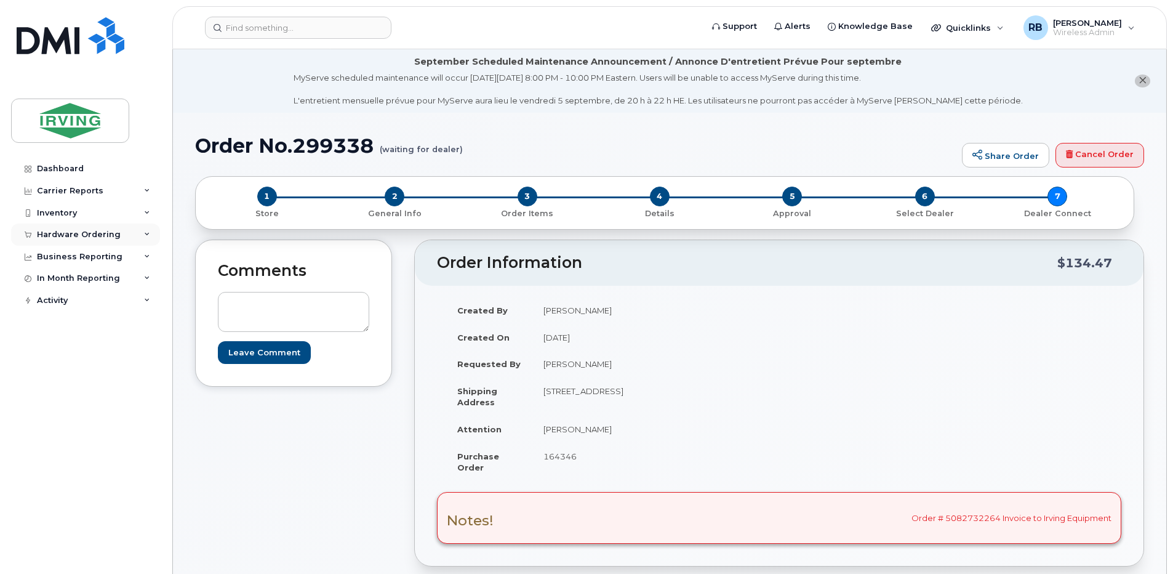
click at [84, 235] on div "Hardware Ordering" at bounding box center [79, 235] width 84 height 10
click at [53, 281] on div "Orders" at bounding box center [57, 280] width 30 height 11
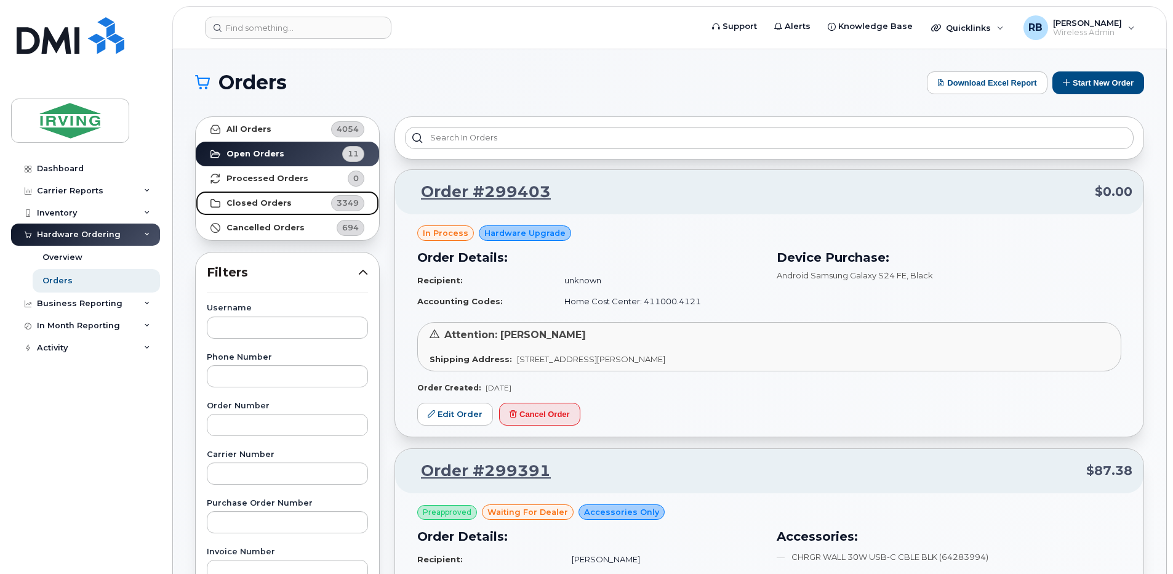
click at [238, 203] on strong "Closed Orders" at bounding box center [259, 203] width 65 height 10
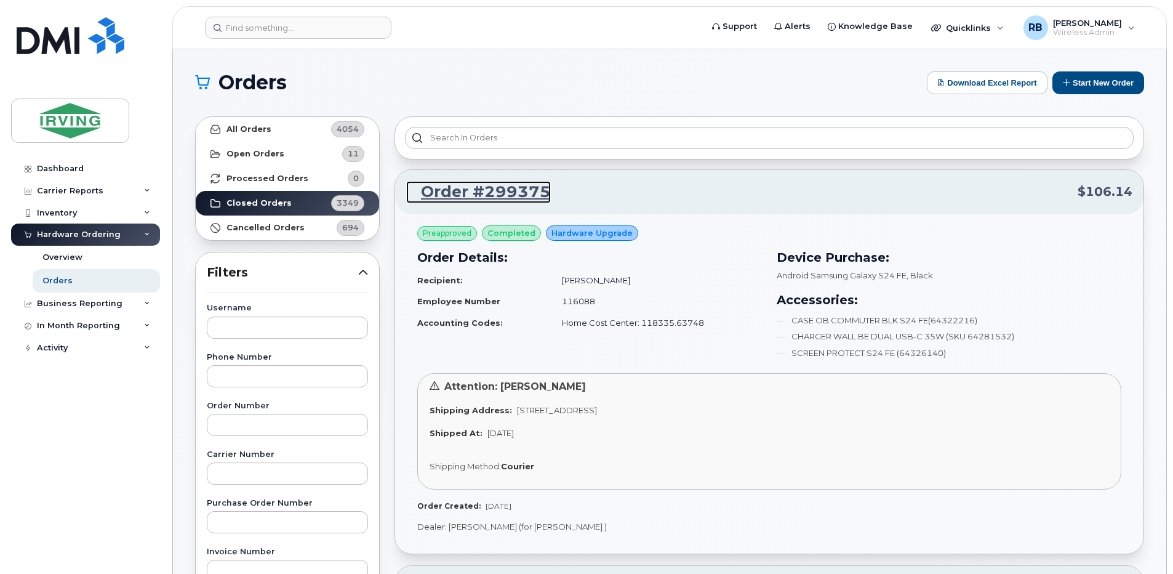
click at [510, 193] on link "Order #299375" at bounding box center [478, 192] width 145 height 22
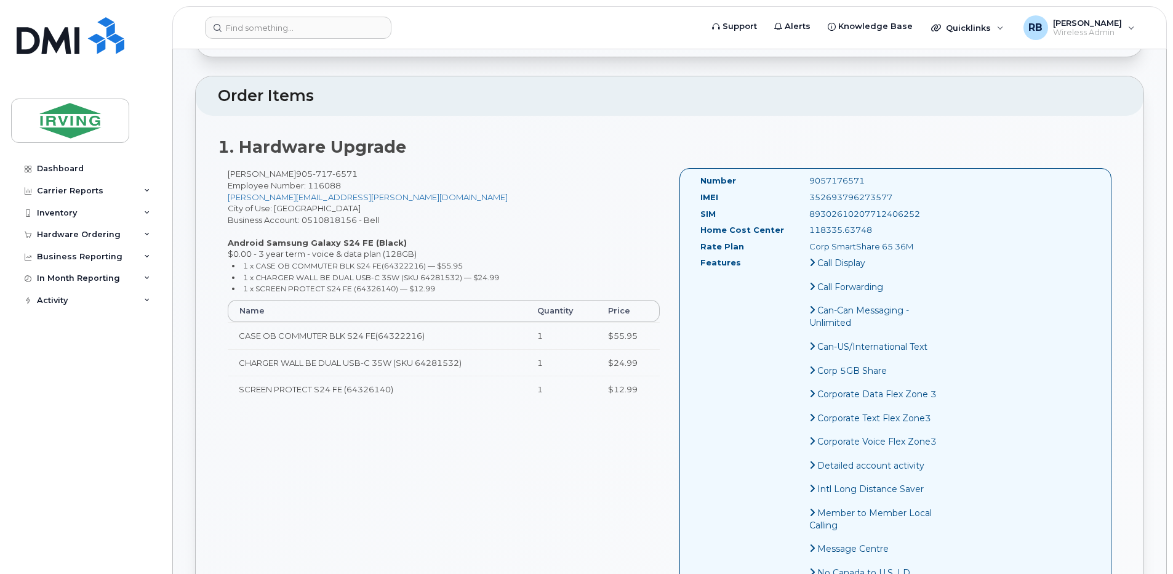
scroll to position [411, 0]
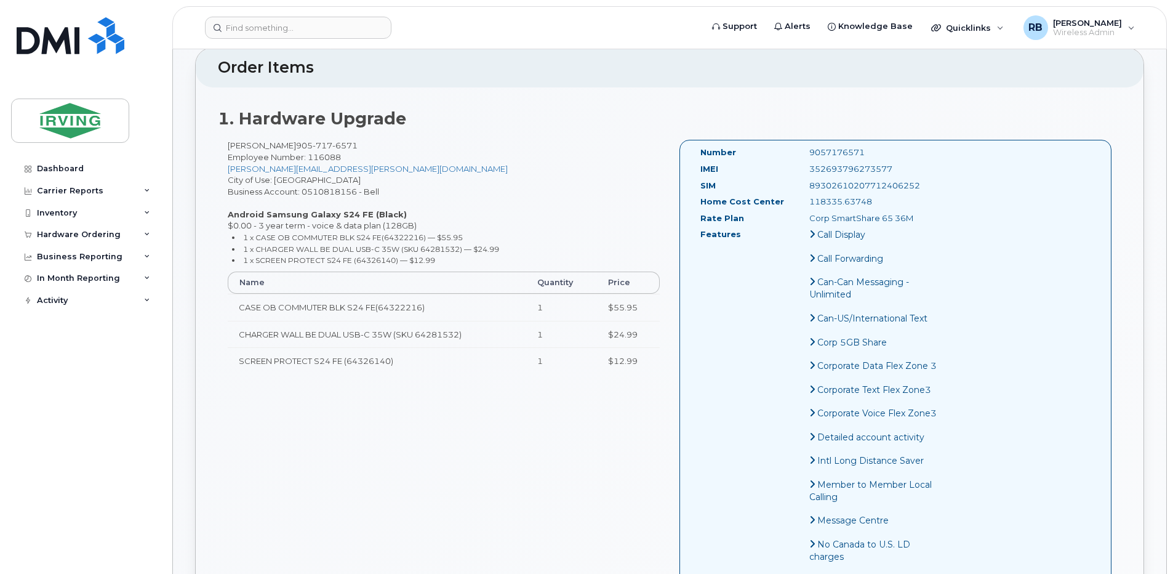
click at [332, 146] on span "6571" at bounding box center [344, 145] width 25 height 10
copy span "905 717 6571"
click at [53, 235] on div "Hardware Ordering" at bounding box center [79, 235] width 84 height 10
click at [54, 282] on div "Orders" at bounding box center [57, 280] width 30 height 11
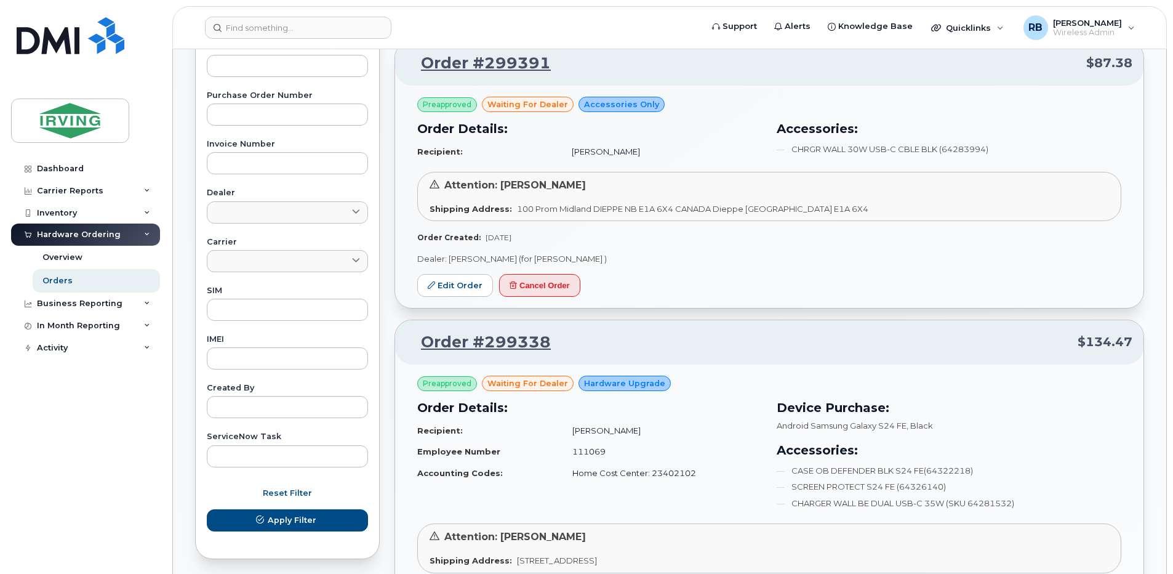
scroll to position [411, 0]
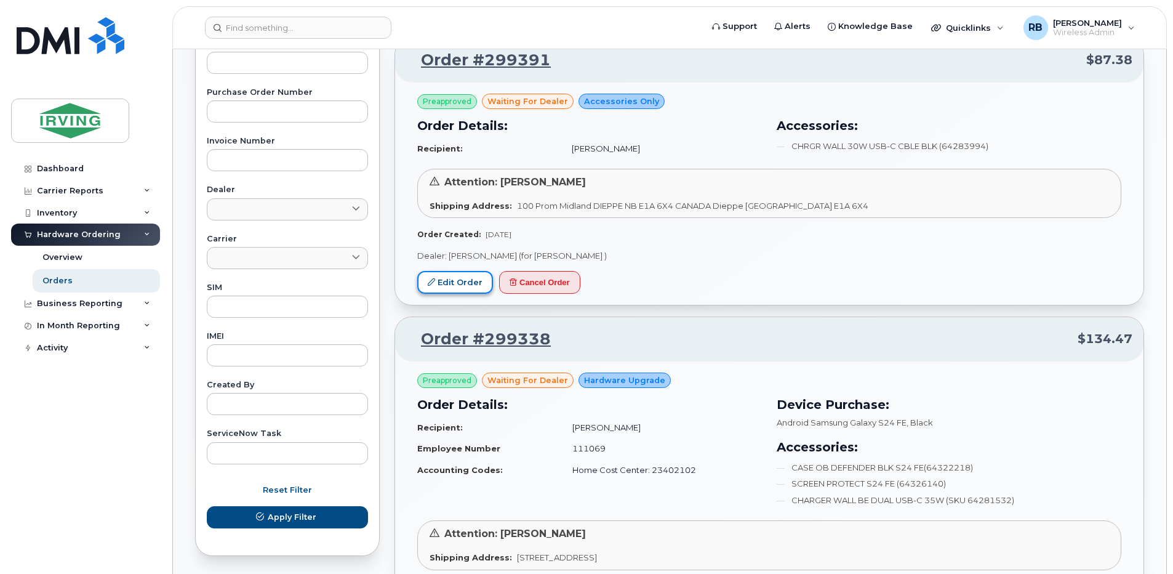
click at [443, 281] on link "Edit Order" at bounding box center [455, 282] width 76 height 23
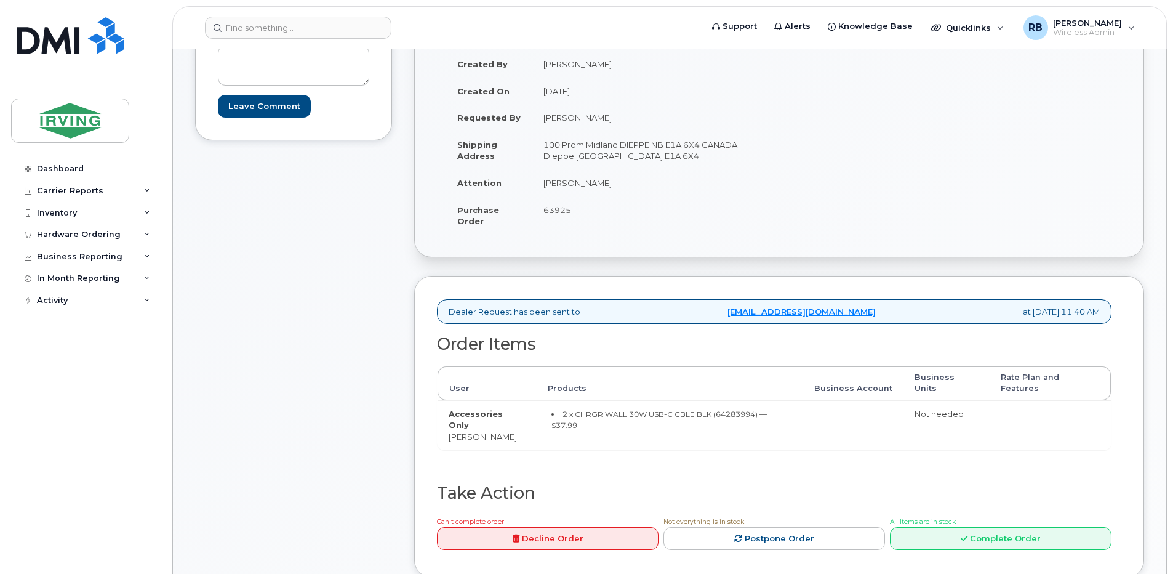
scroll to position [164, 0]
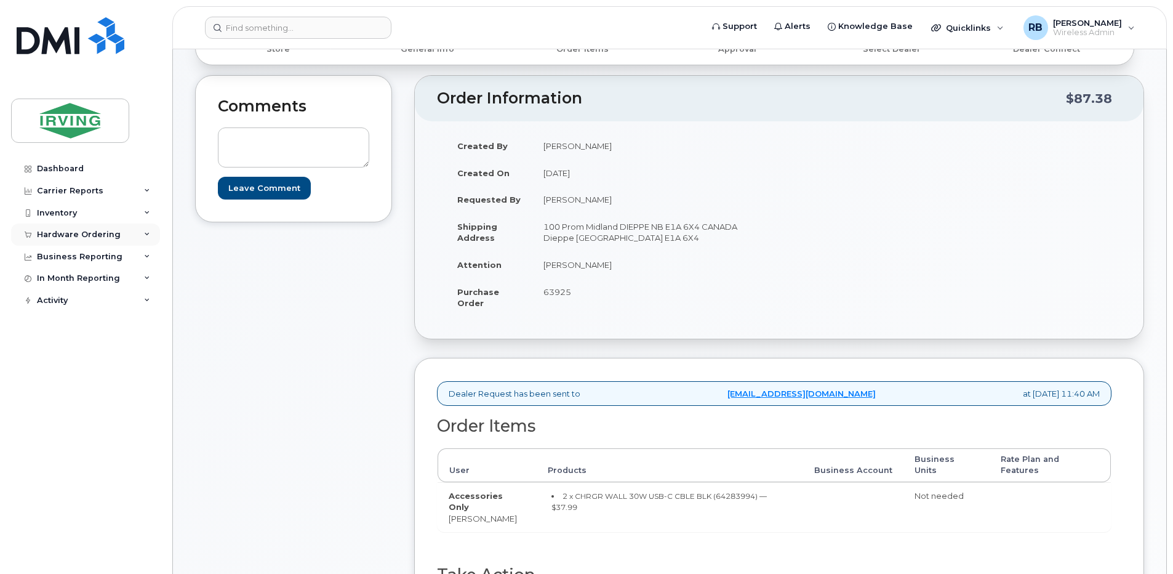
click at [74, 235] on div "Hardware Ordering" at bounding box center [79, 235] width 84 height 10
click at [51, 286] on div "Orders" at bounding box center [57, 280] width 30 height 11
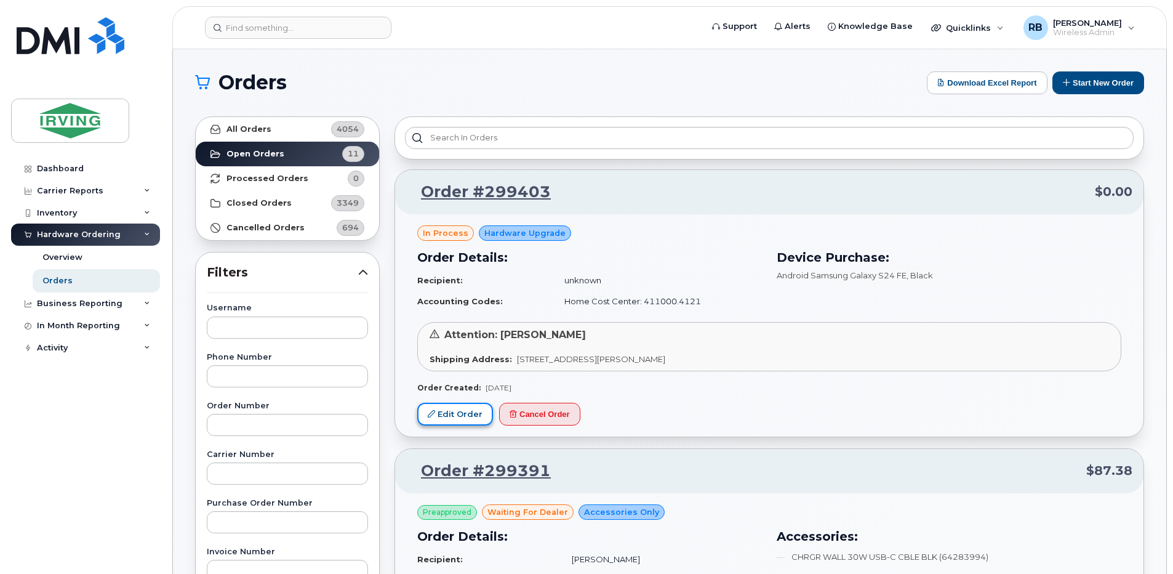
click at [449, 417] on link "Edit Order" at bounding box center [455, 414] width 76 height 23
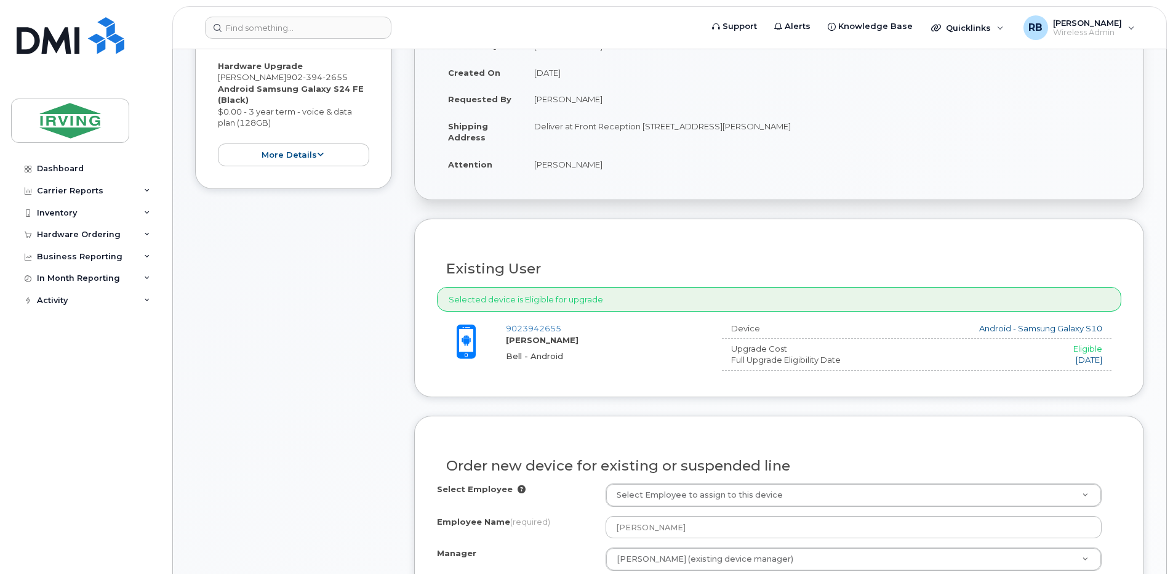
scroll to position [145, 0]
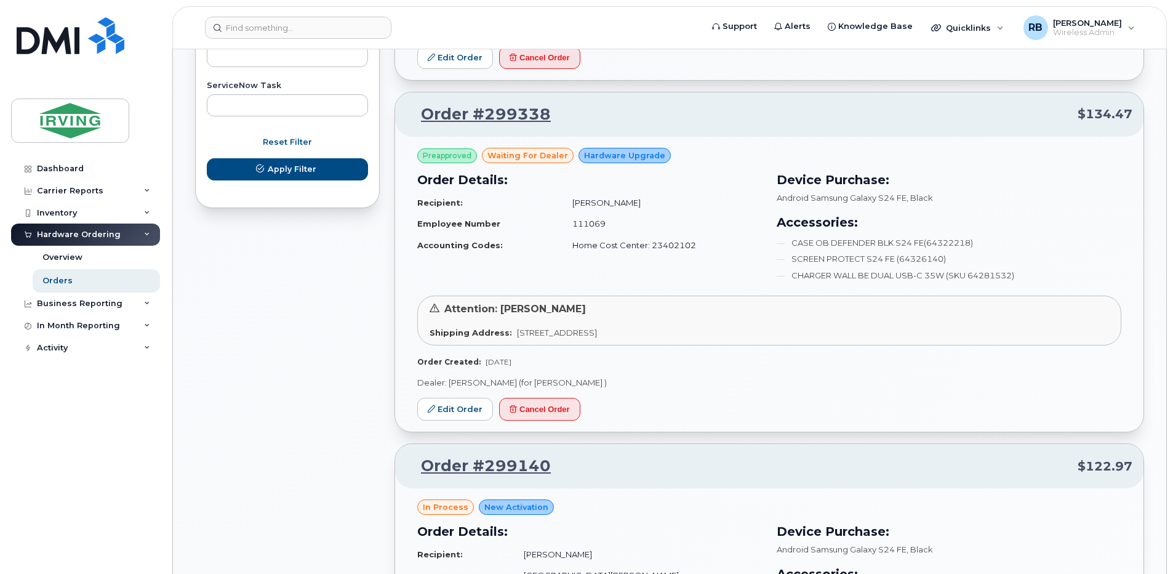
scroll to position [657, 0]
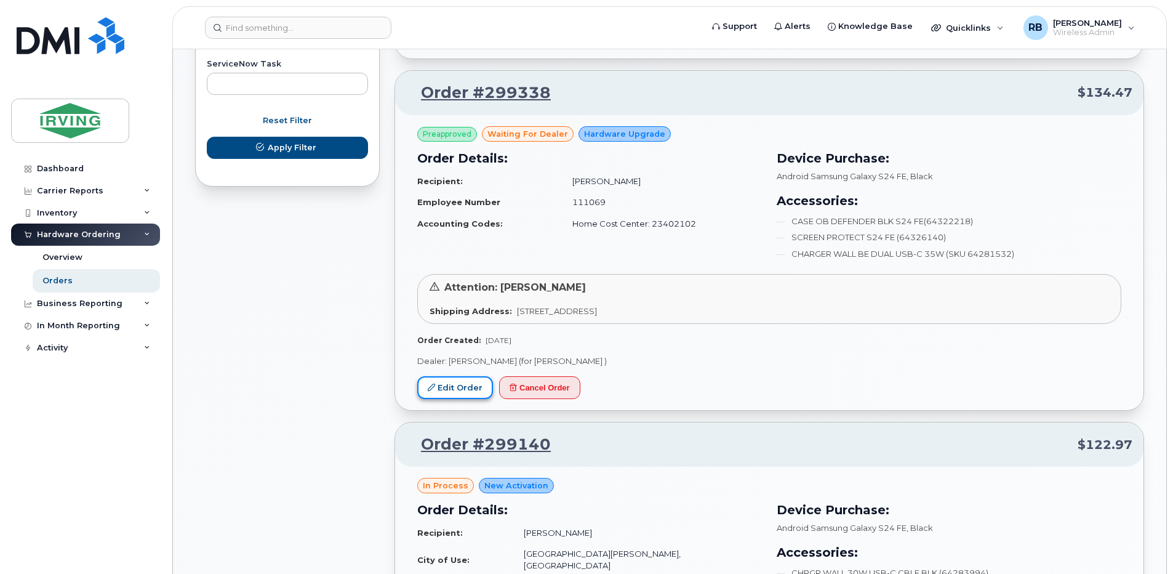
click at [468, 393] on link "Edit Order" at bounding box center [455, 387] width 76 height 23
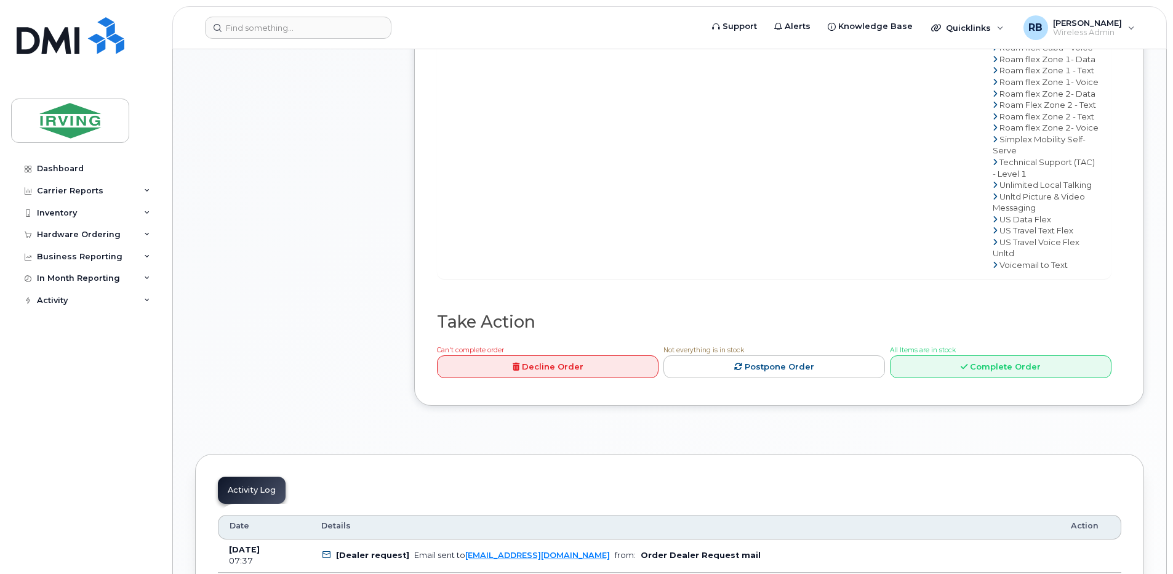
scroll to position [985, 0]
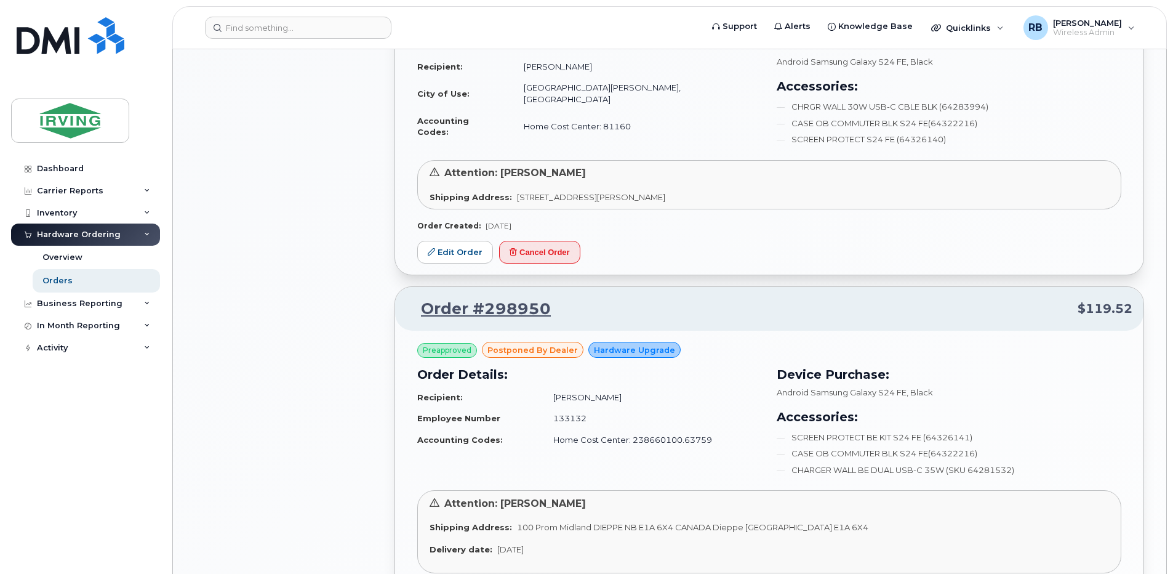
scroll to position [1149, 0]
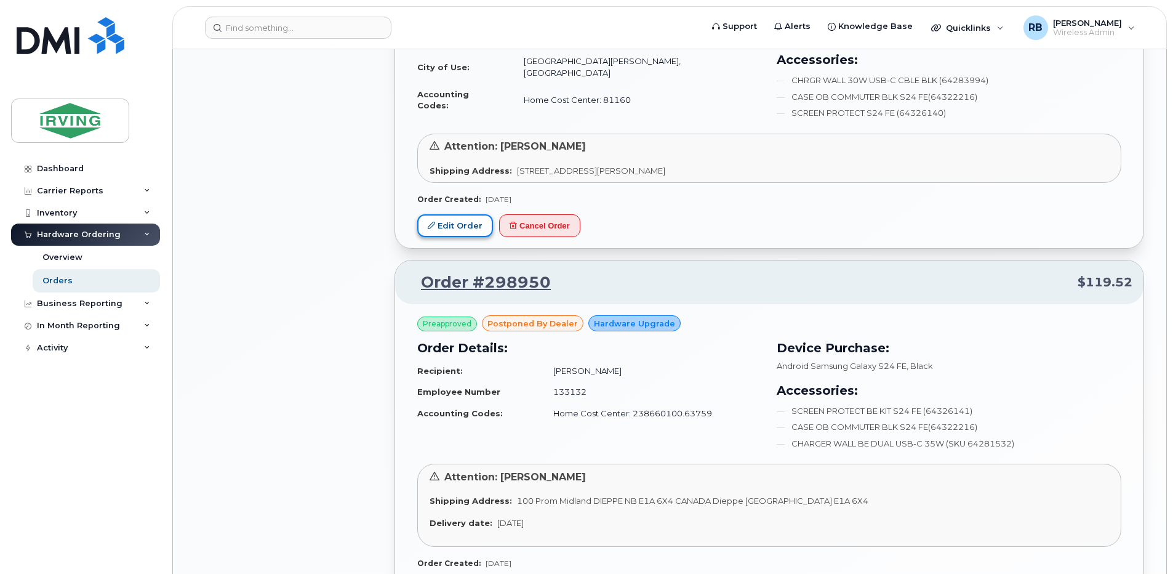
click at [481, 223] on link "Edit Order" at bounding box center [455, 225] width 76 height 23
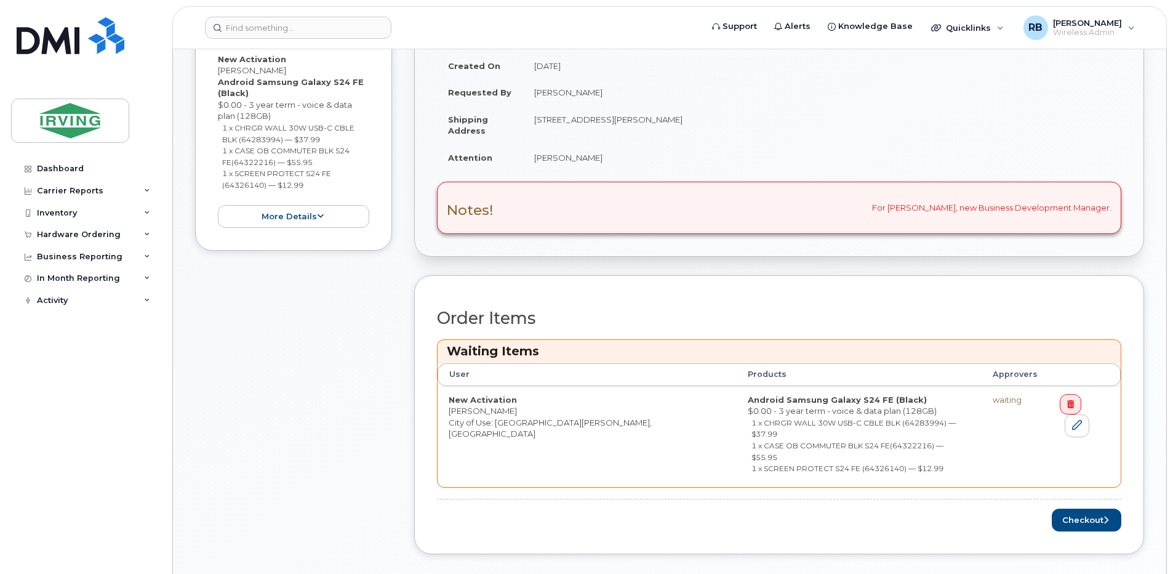
scroll to position [411, 0]
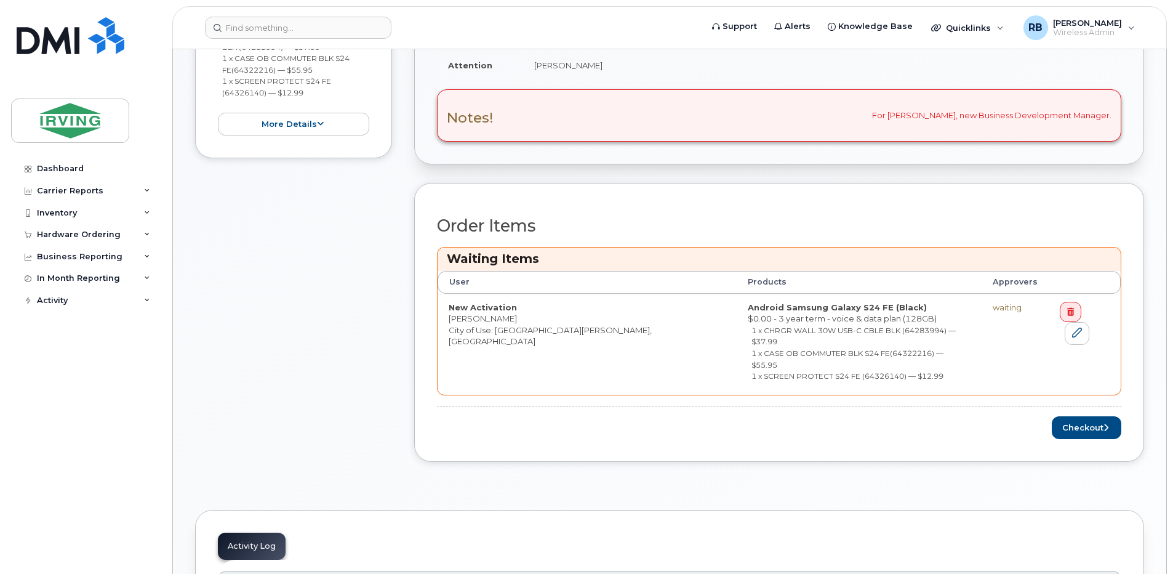
click at [467, 300] on td "New Activation [PERSON_NAME] City of Use: [GEOGRAPHIC_DATA][PERSON_NAME], [GEOG…" at bounding box center [587, 344] width 299 height 101
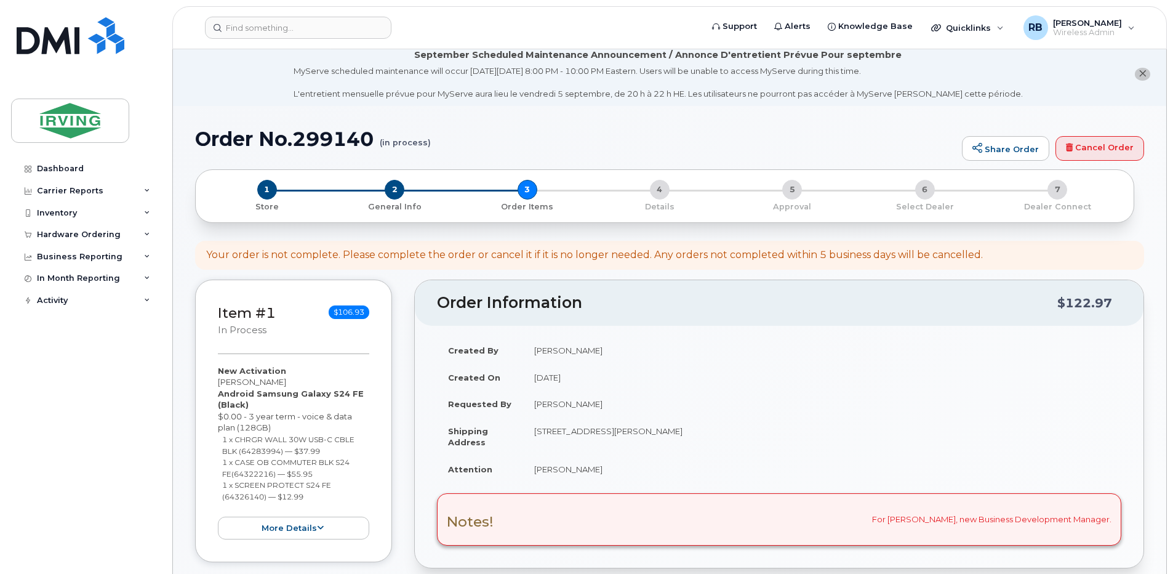
scroll to position [0, 0]
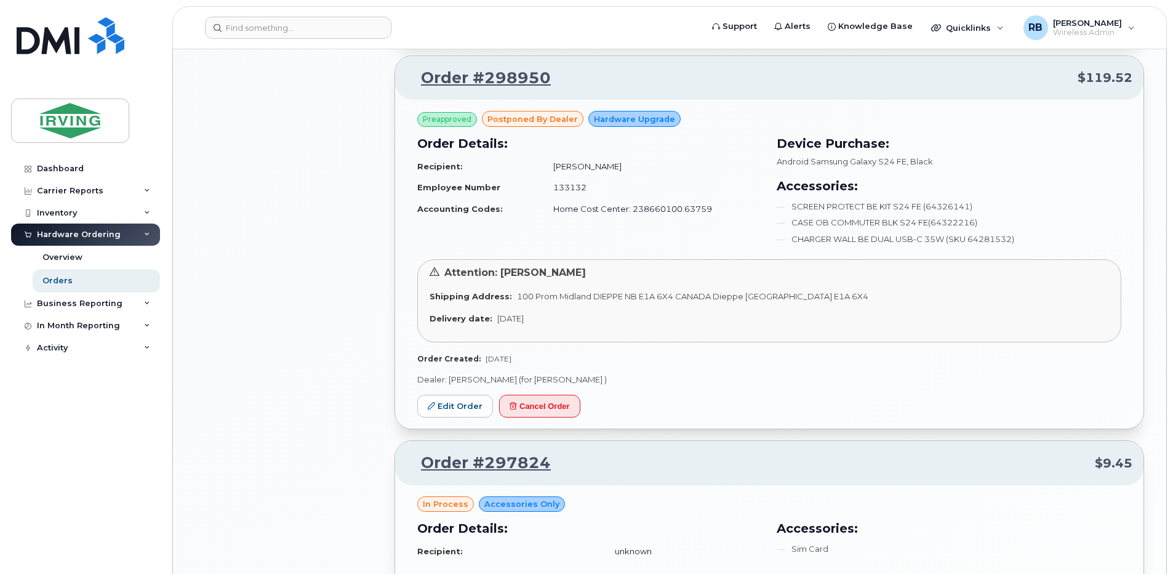
scroll to position [1396, 0]
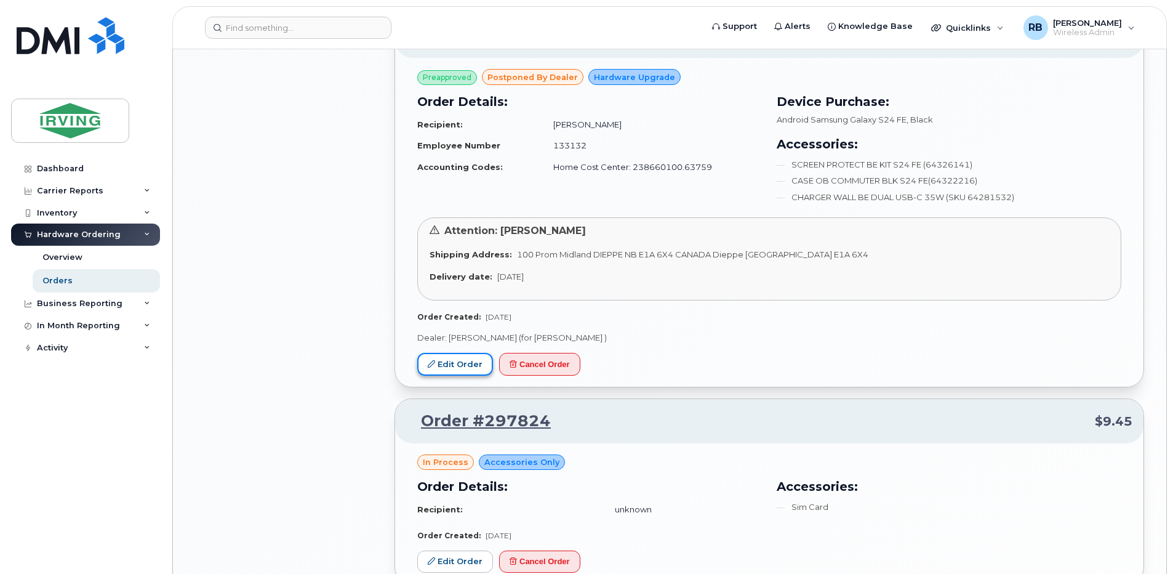
click at [433, 369] on link "Edit Order" at bounding box center [455, 364] width 76 height 23
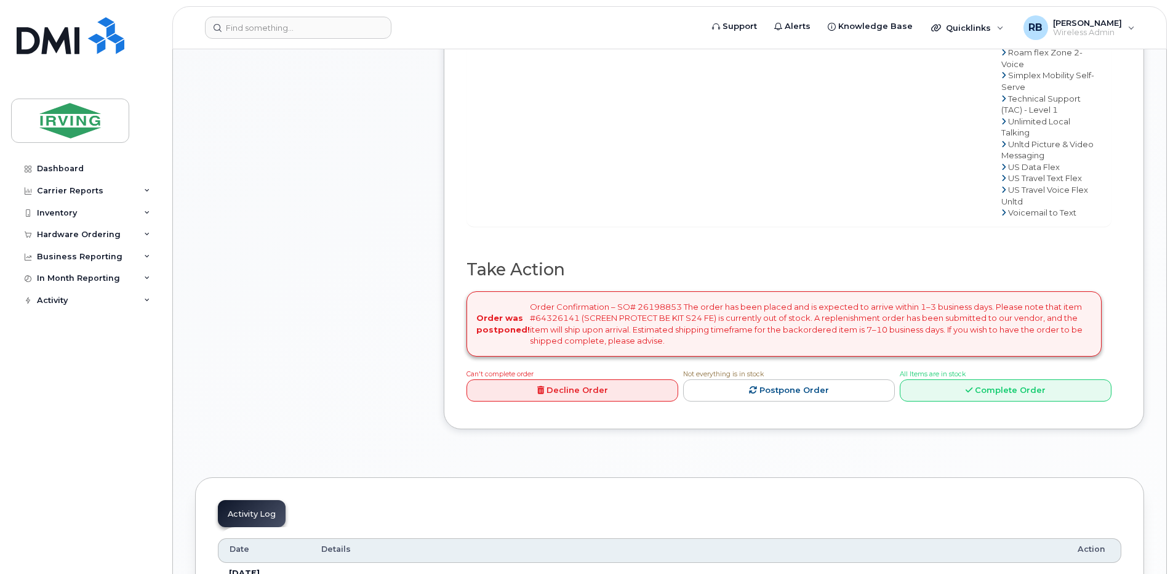
scroll to position [1313, 0]
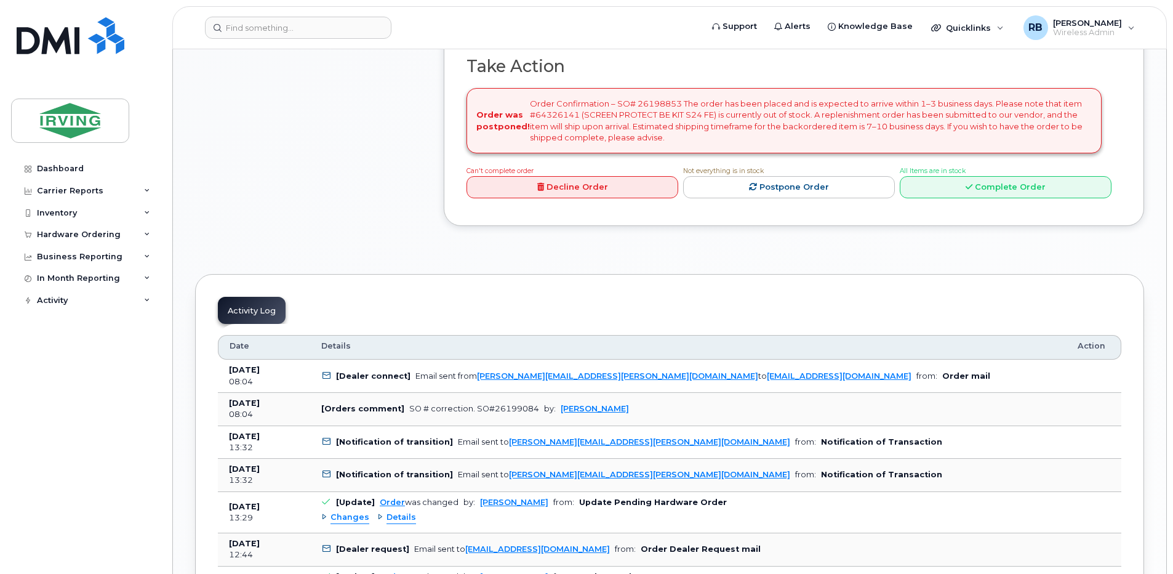
click at [706, 153] on div "Order was postponed! Order Confirmation – SO# 26198853 The order has been place…" at bounding box center [784, 120] width 635 height 65
copy div "26198853"
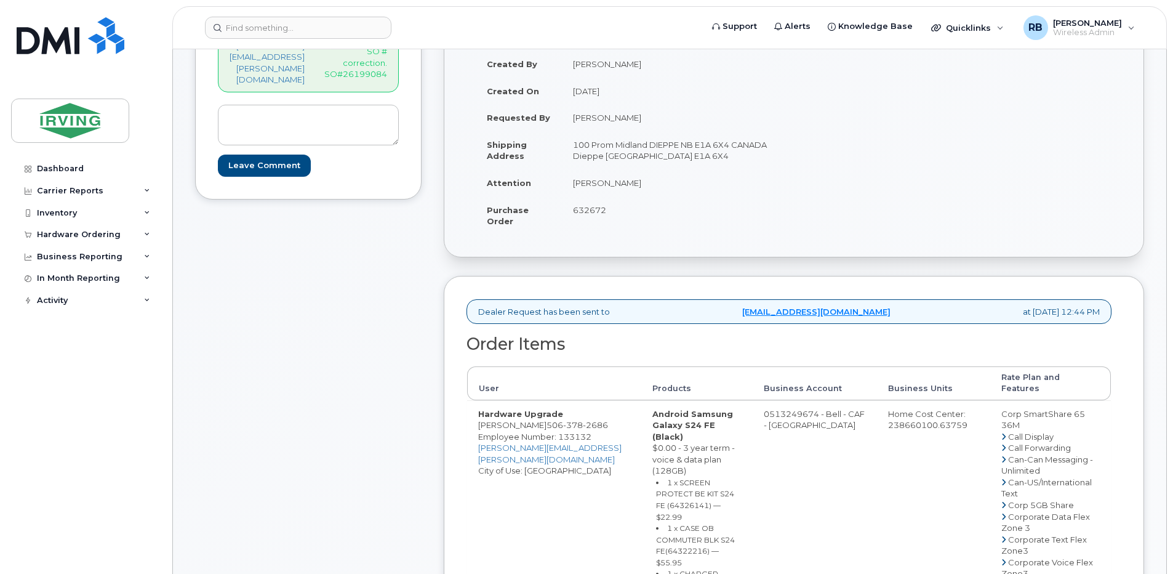
scroll to position [0, 0]
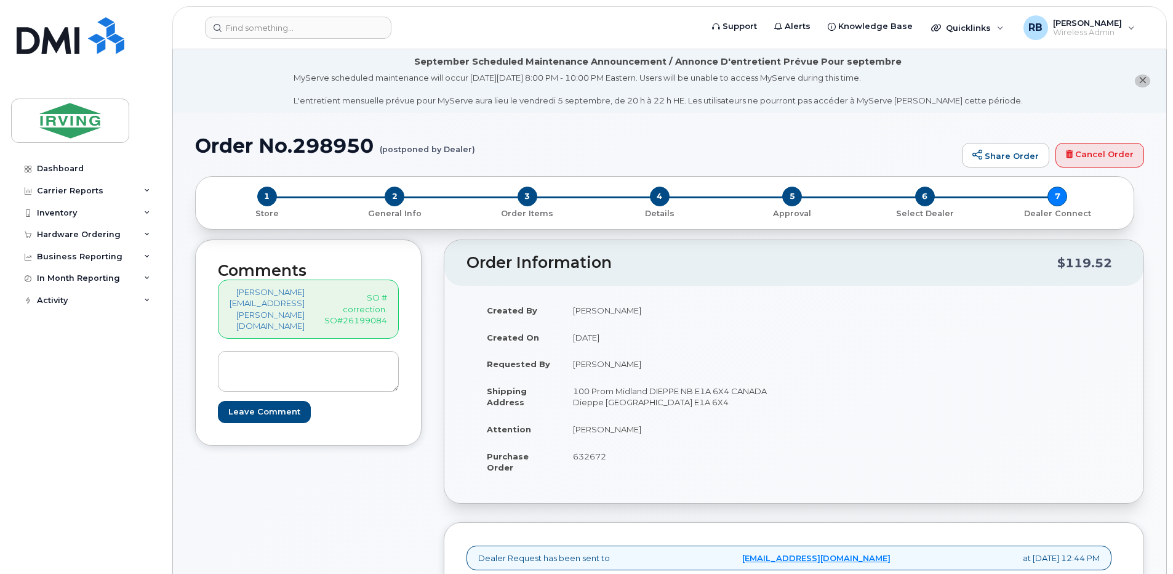
click at [387, 315] on p "SO # correction. SO#26199084" at bounding box center [355, 309] width 63 height 34
copy p "26199084"
